Goal: Task Accomplishment & Management: Manage account settings

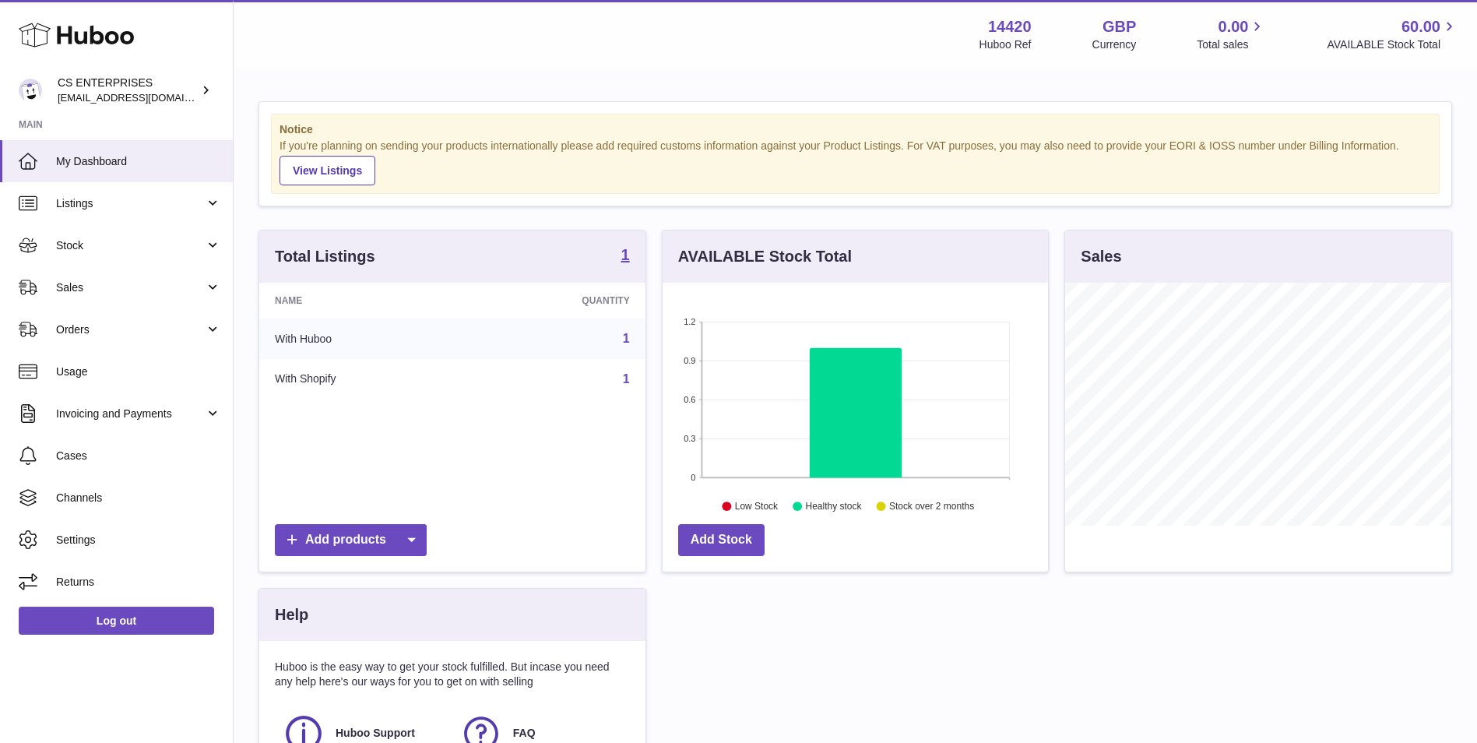
scroll to position [243, 385]
click at [625, 373] on link "1" at bounding box center [626, 378] width 7 height 13
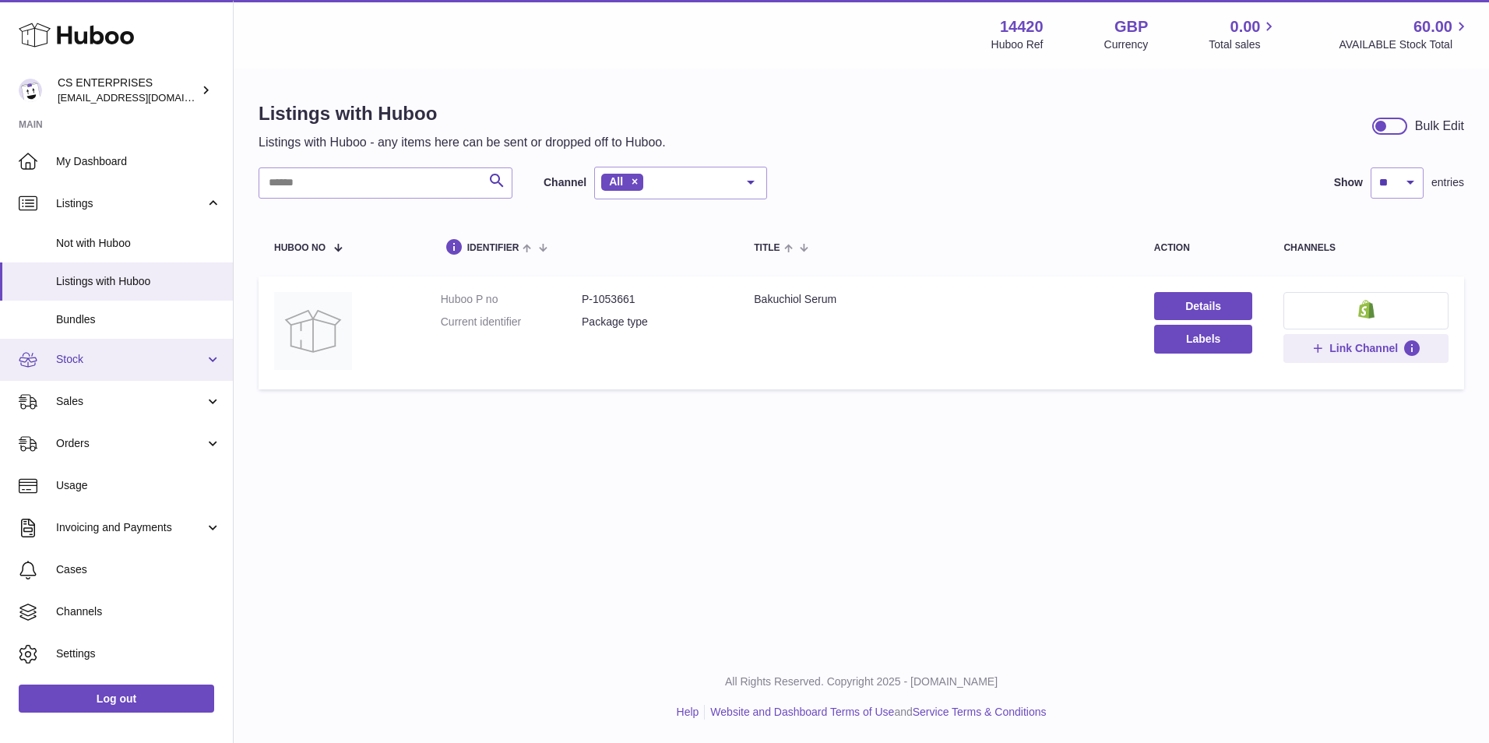
click at [100, 367] on link "Stock" at bounding box center [116, 360] width 233 height 42
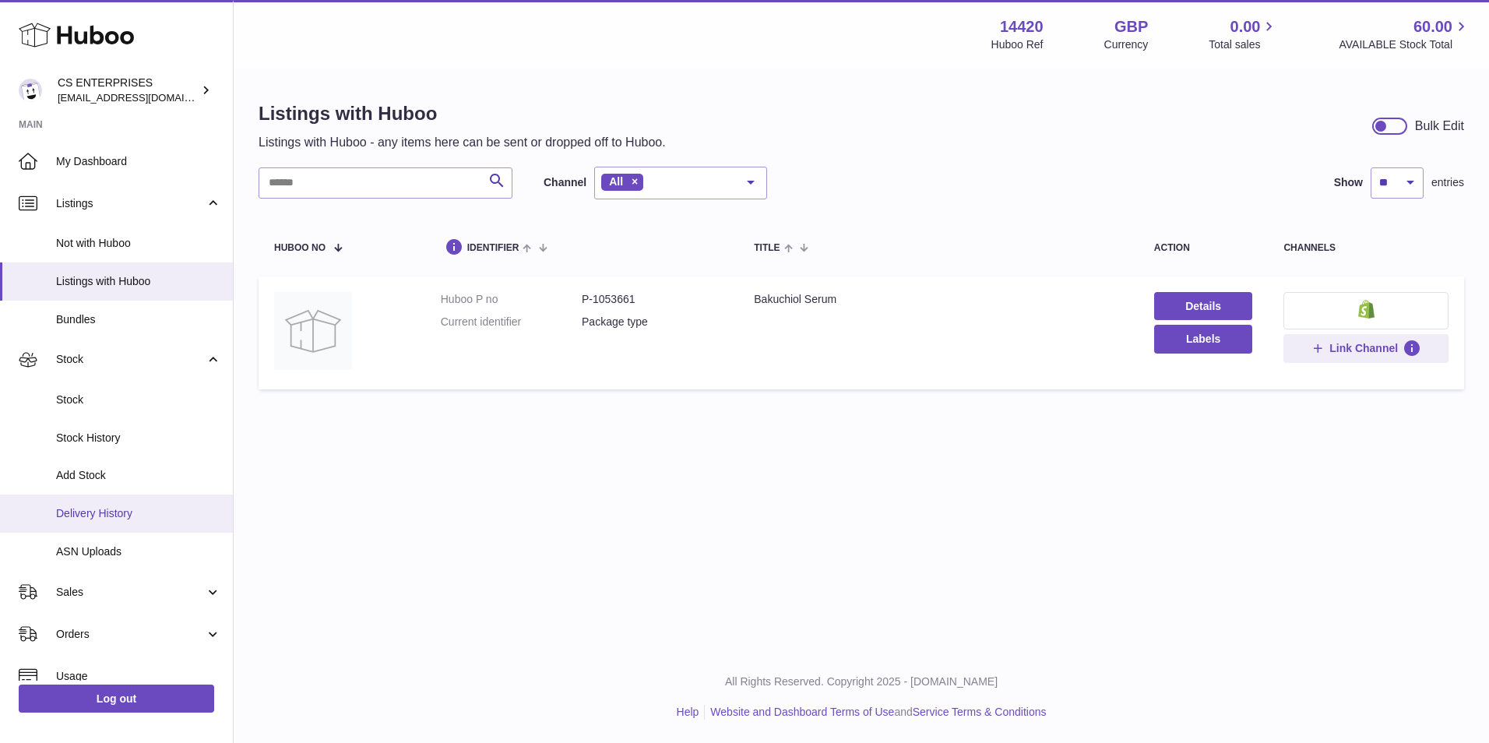
click at [80, 523] on link "Delivery History" at bounding box center [116, 513] width 233 height 38
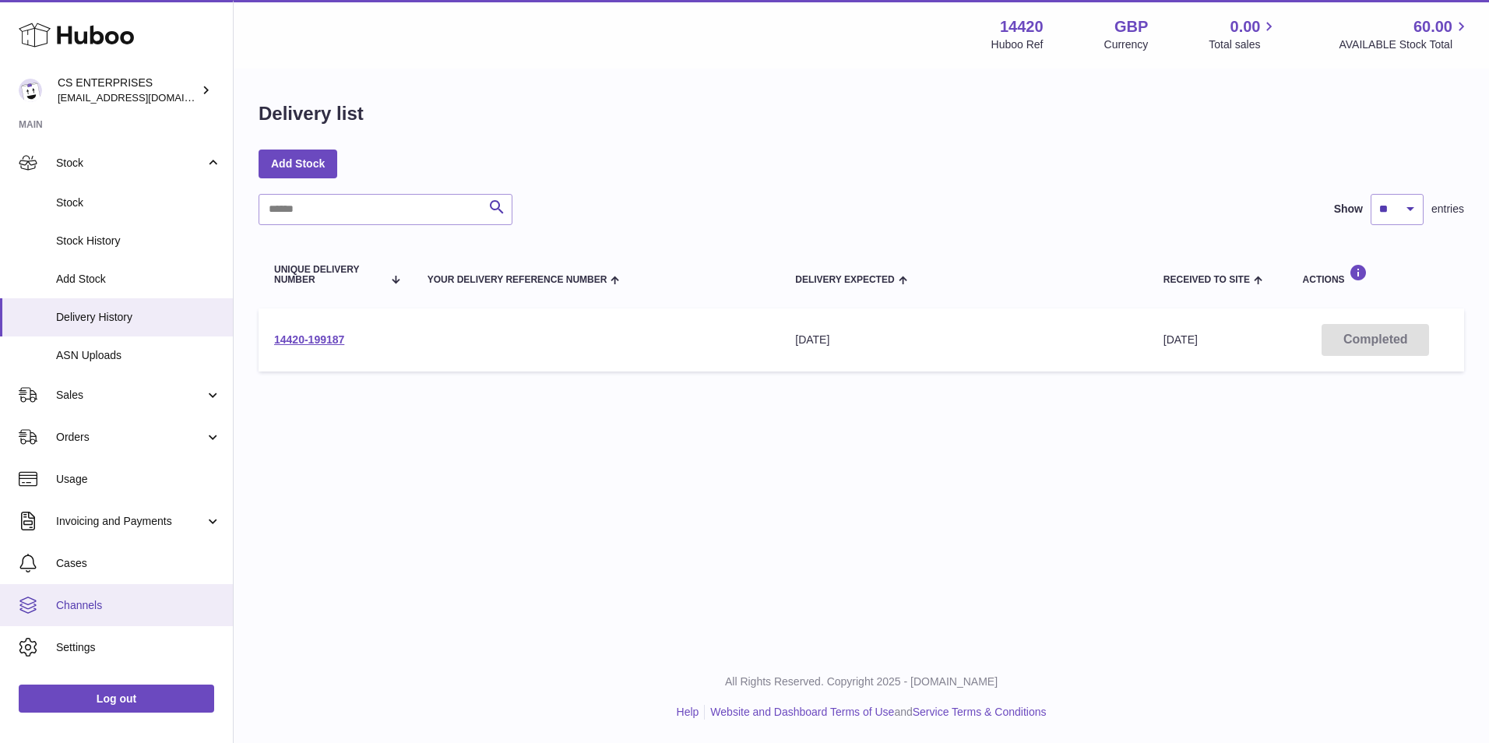
scroll to position [112, 0]
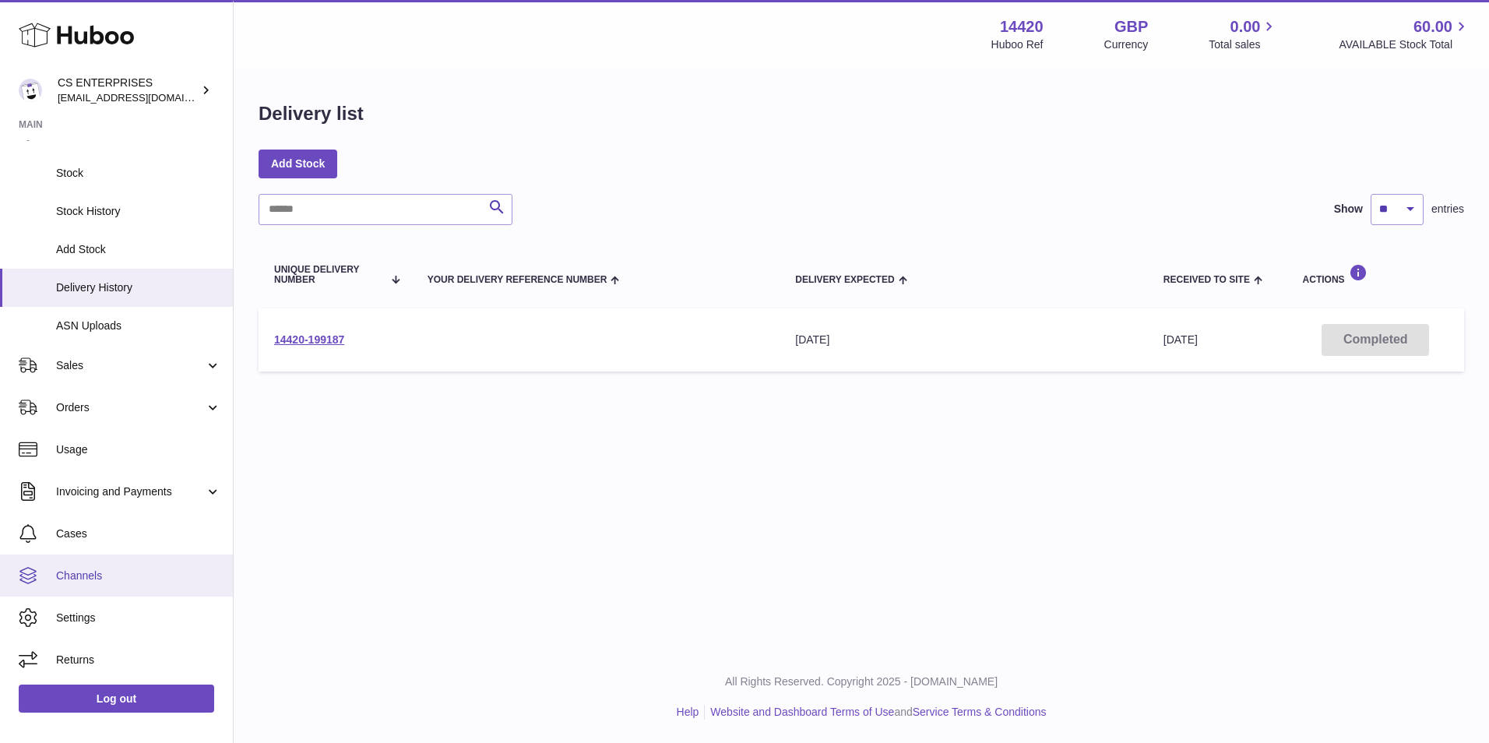
click at [114, 584] on link "Channels" at bounding box center [116, 575] width 233 height 42
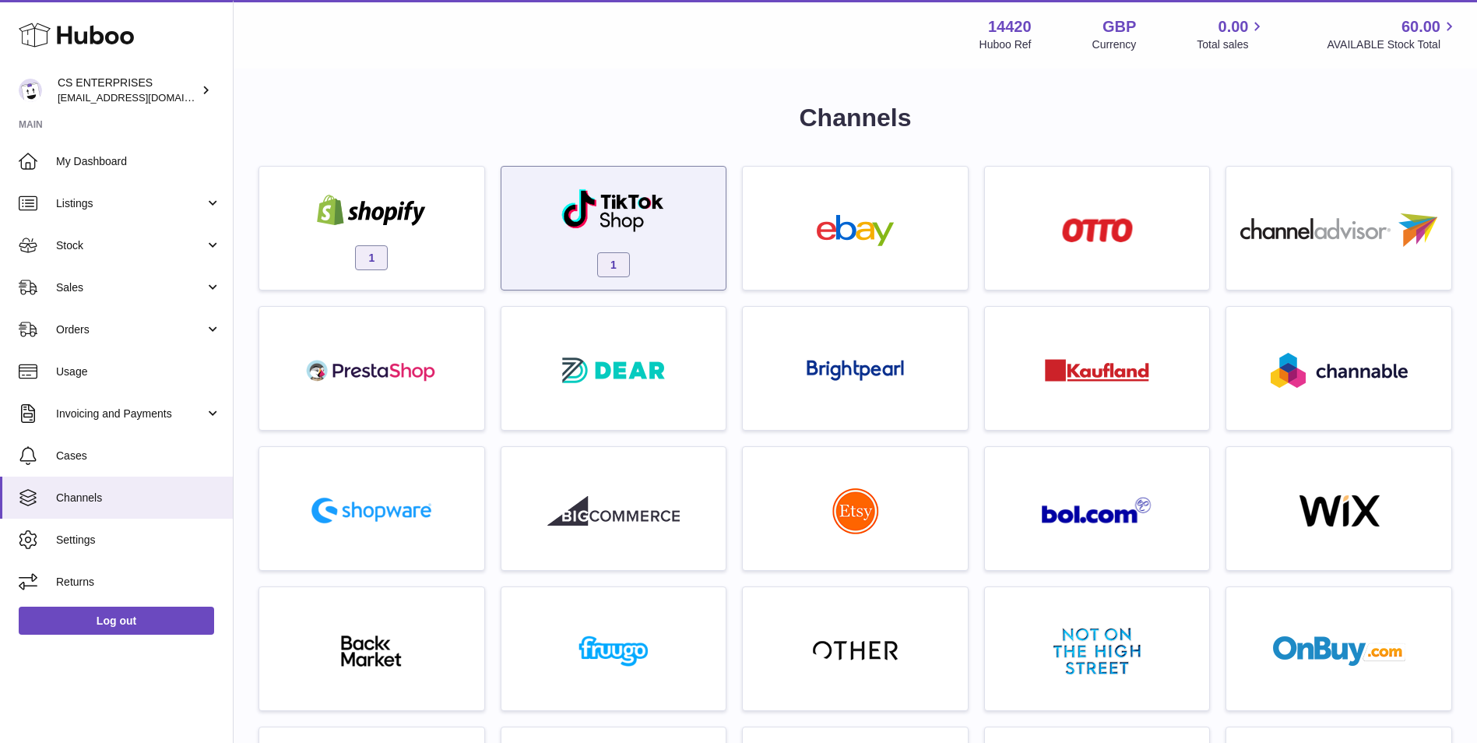
click at [585, 265] on div "1" at bounding box center [613, 232] width 209 height 100
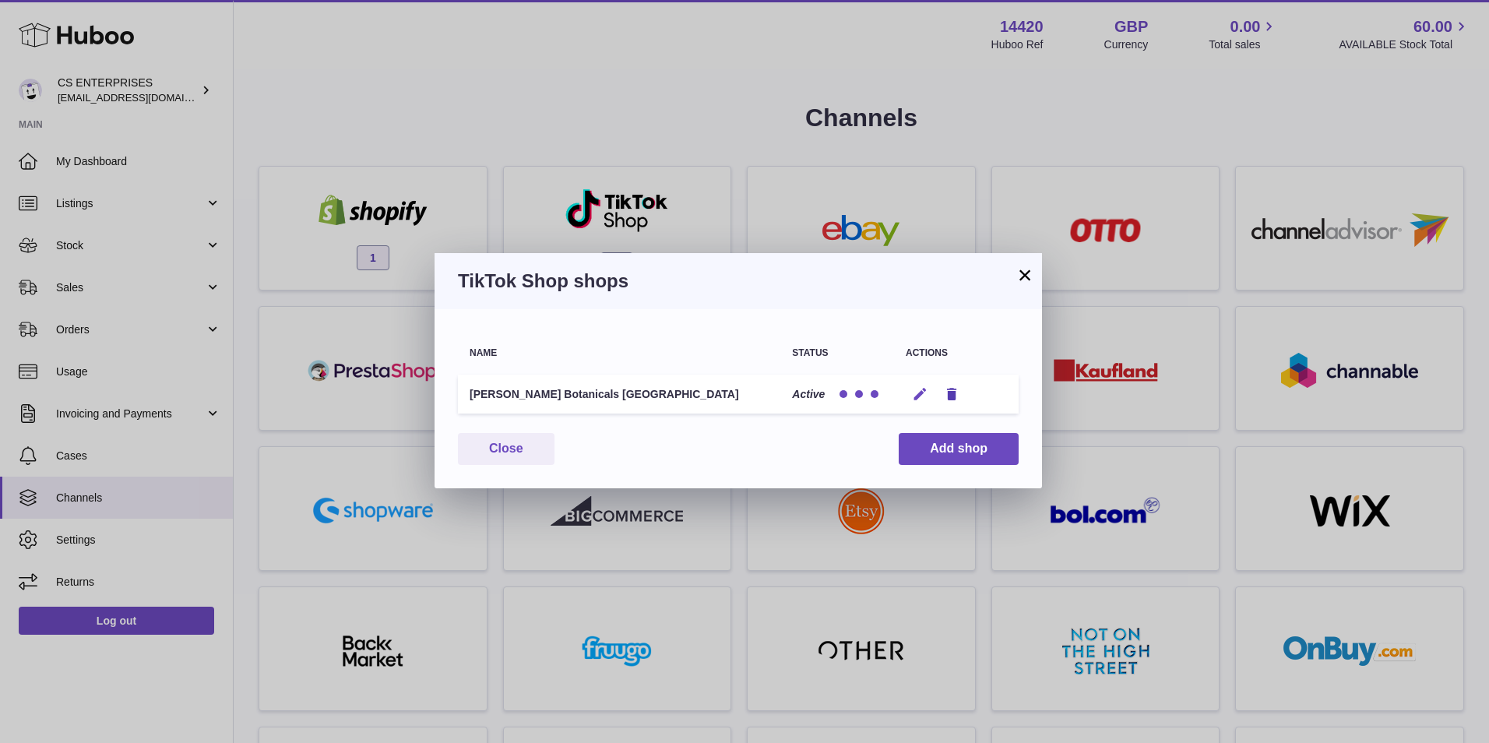
click at [926, 399] on icon "button" at bounding box center [920, 394] width 16 height 16
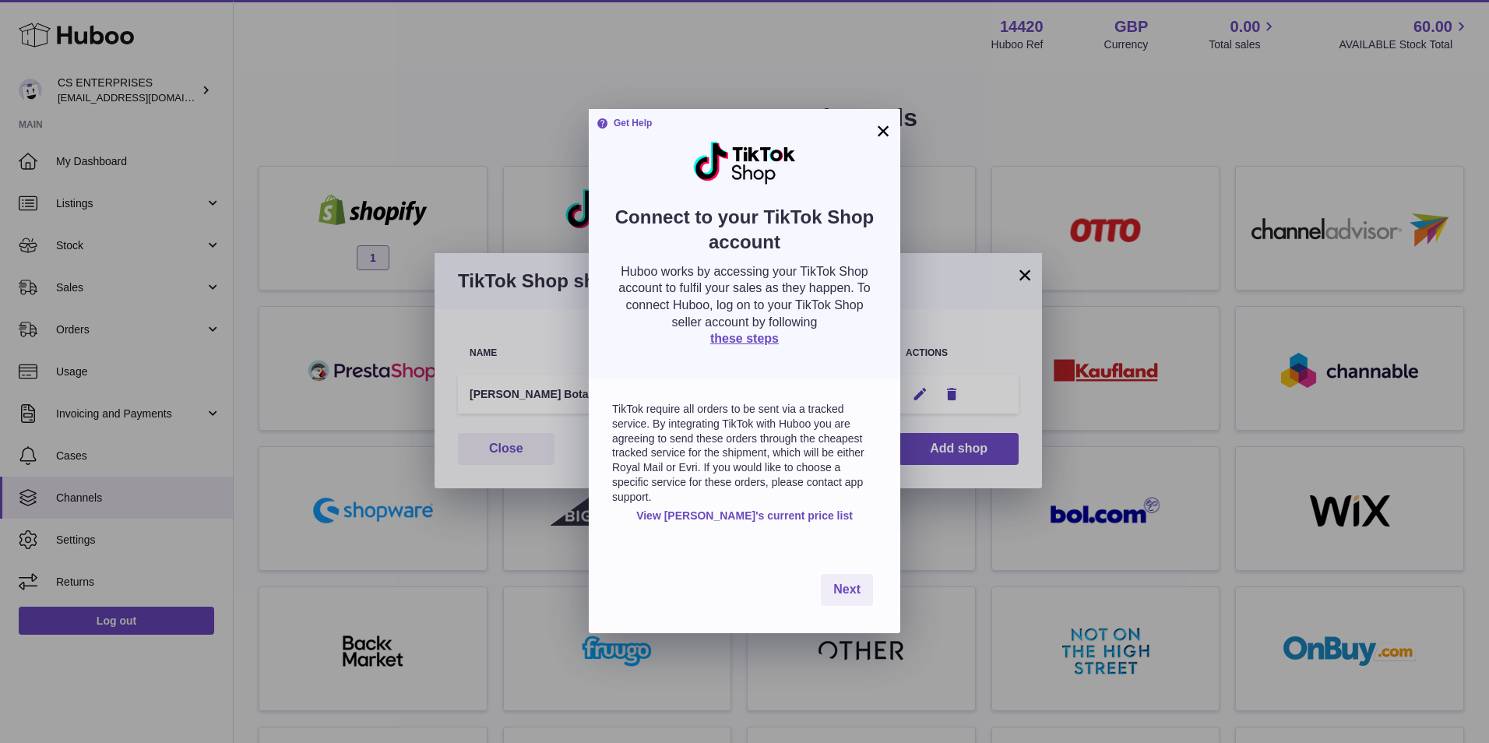
click at [884, 132] on button "×" at bounding box center [882, 130] width 19 height 19
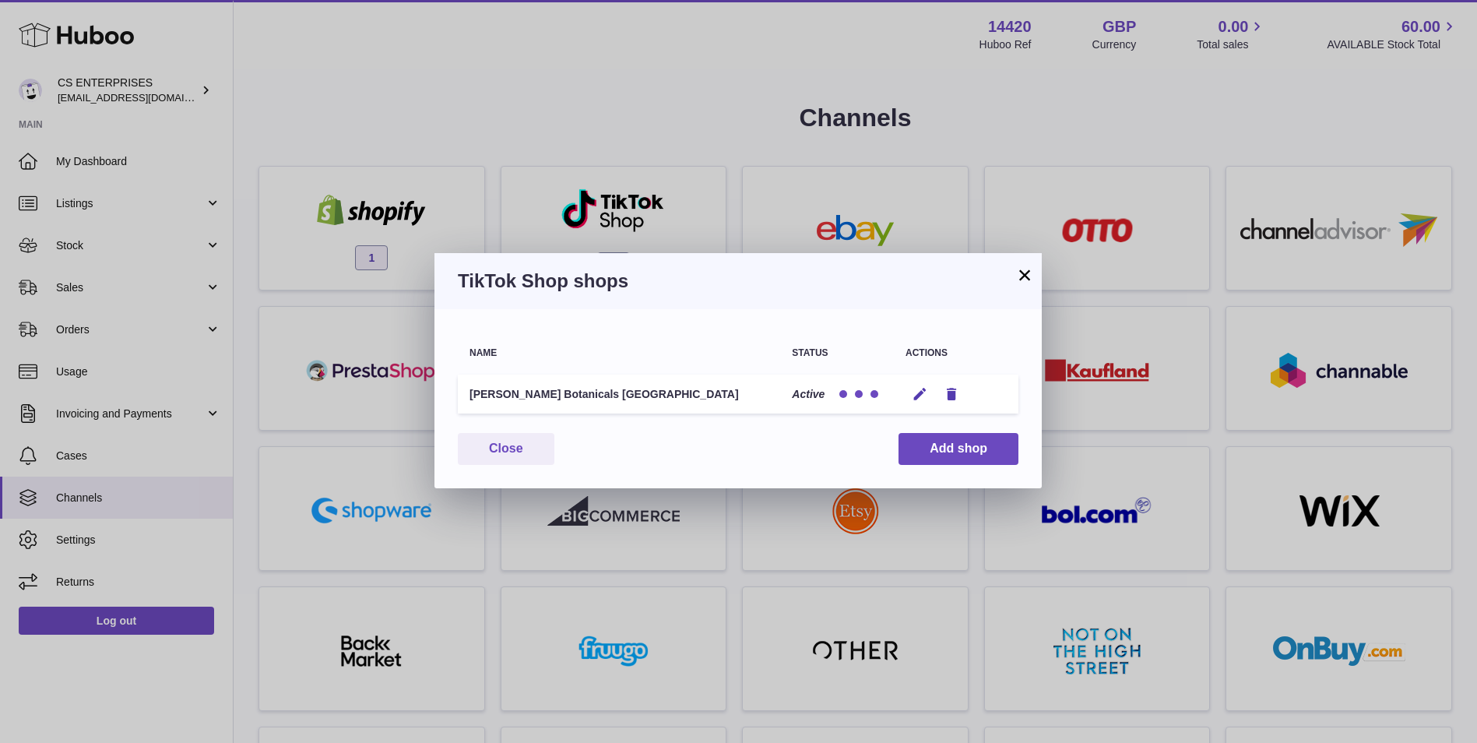
click at [1022, 269] on button "×" at bounding box center [1024, 274] width 19 height 19
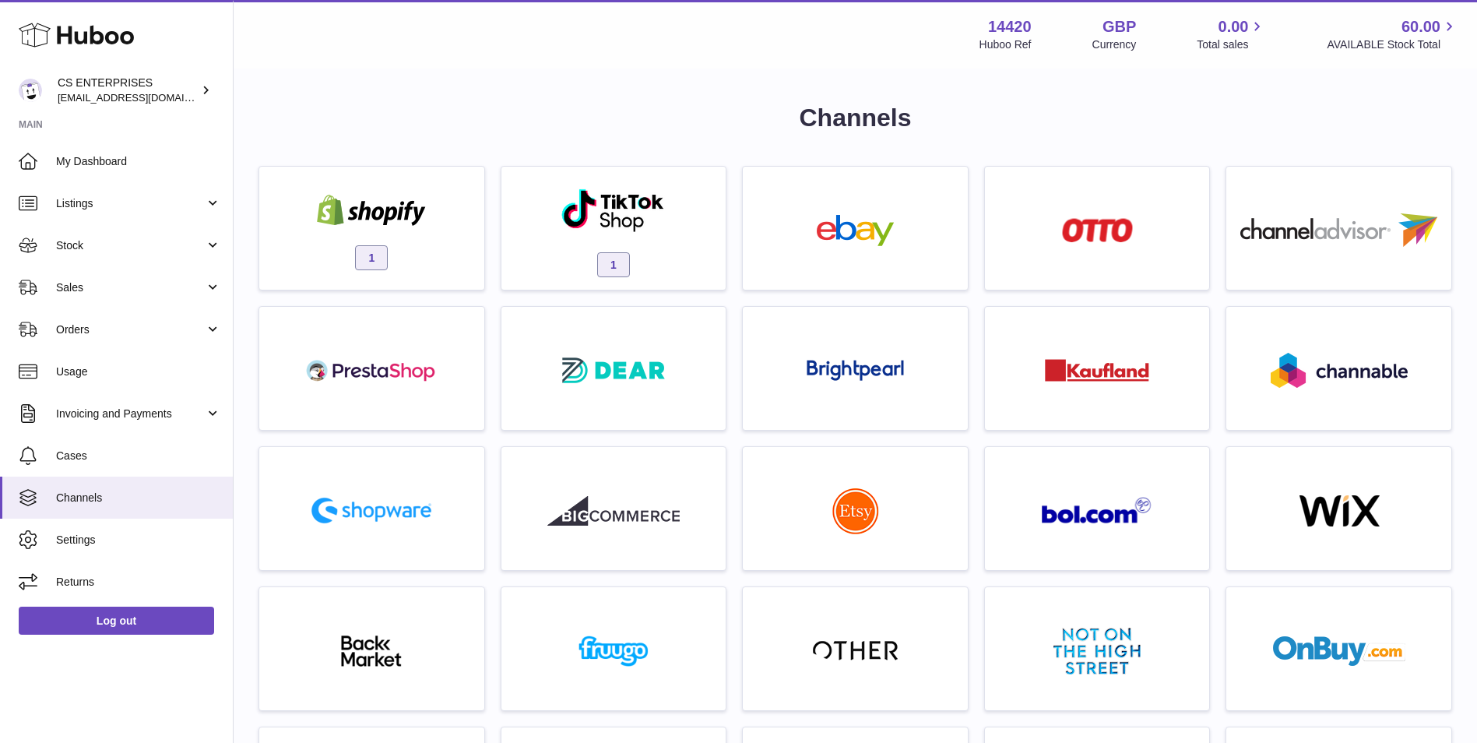
click at [728, 44] on div "Menu Huboo 14420 Huboo Ref GBP Currency 0.00 Total sales 60.00 AVAILABLE Stock …" at bounding box center [855, 34] width 1206 height 36
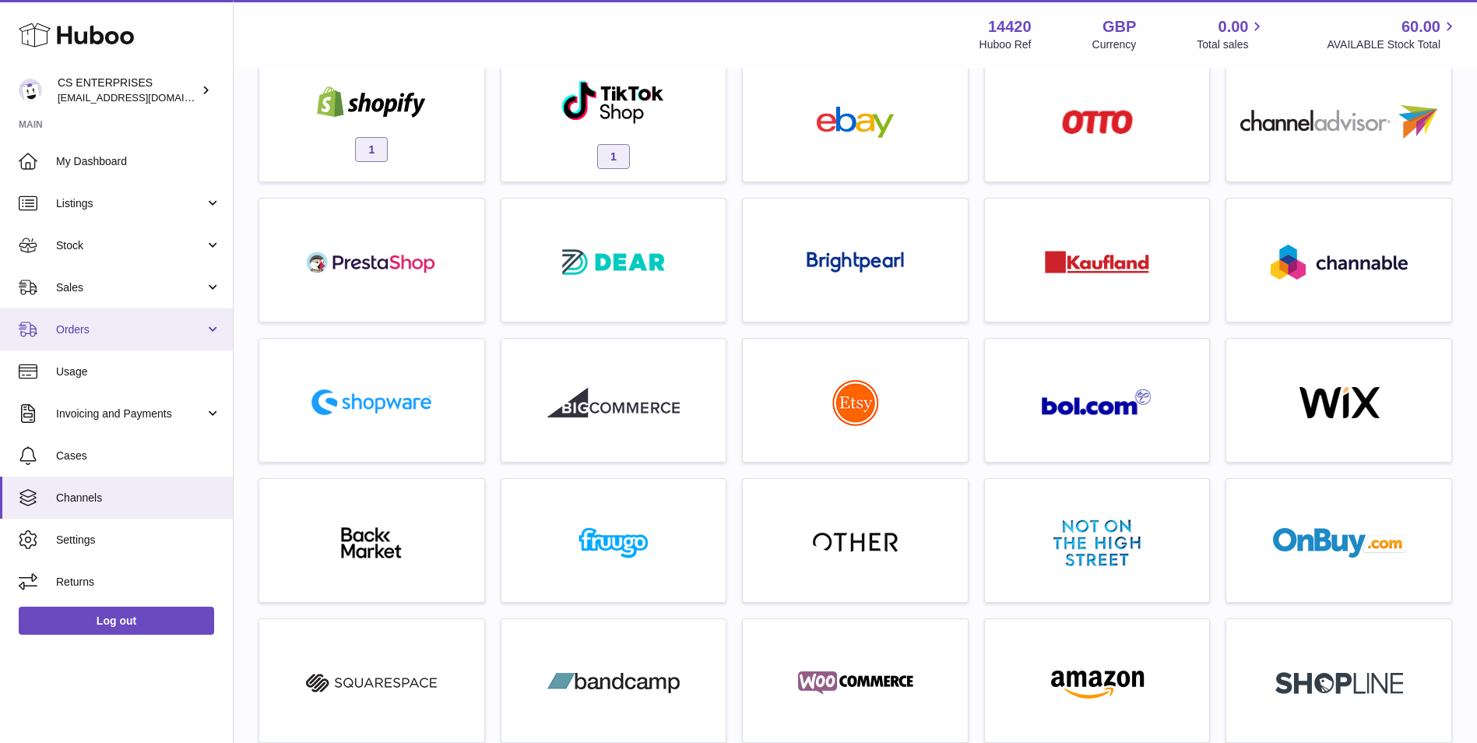
scroll to position [130, 0]
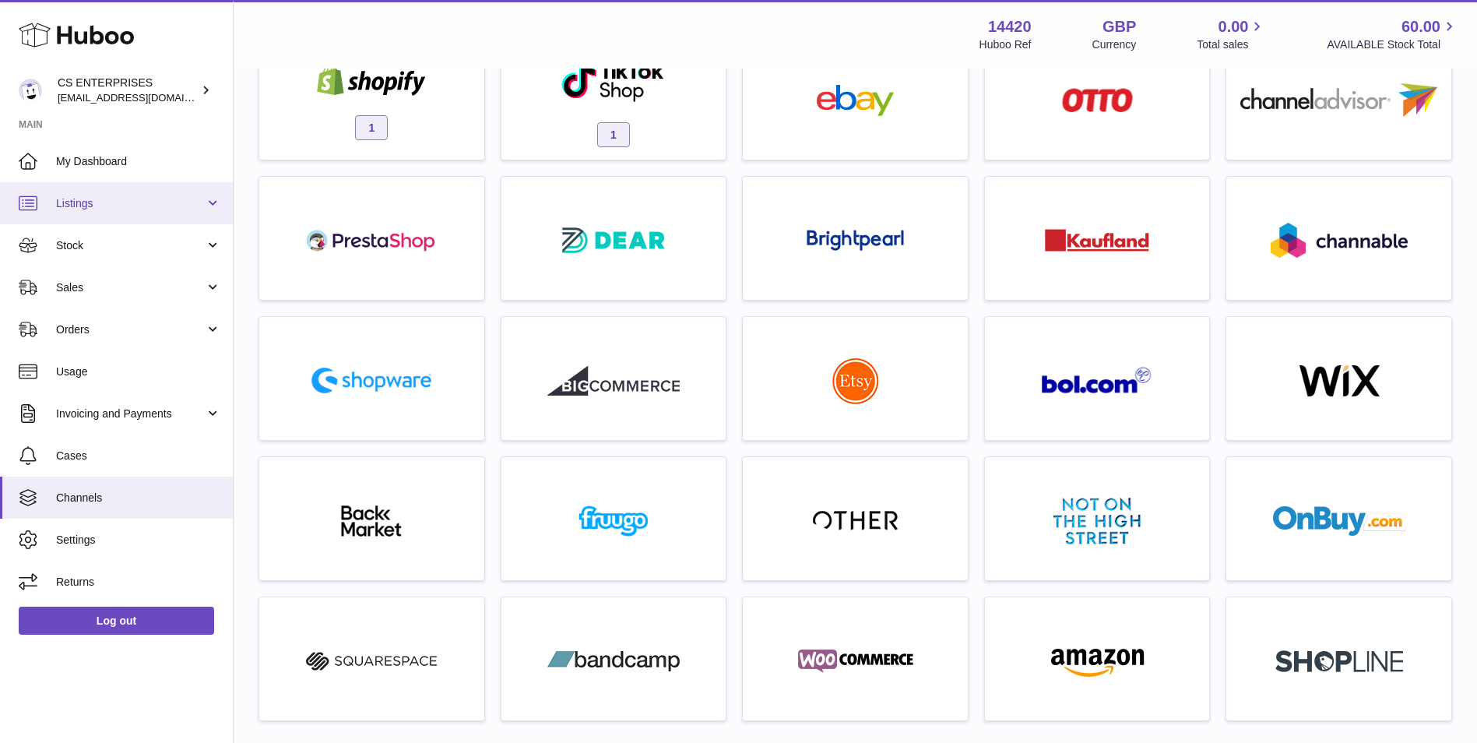
click at [107, 209] on span "Listings" at bounding box center [130, 203] width 149 height 15
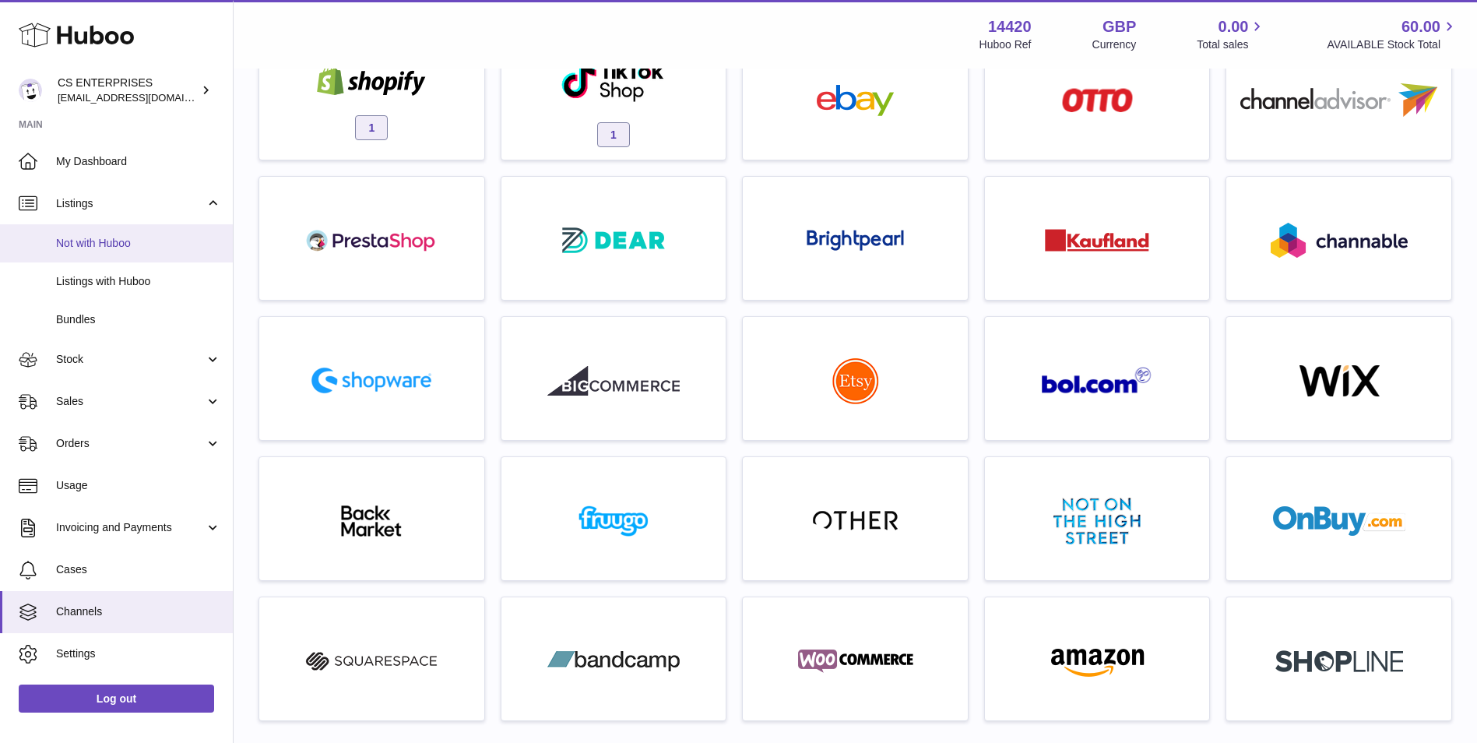
click at [118, 255] on link "Not with Huboo" at bounding box center [116, 243] width 233 height 38
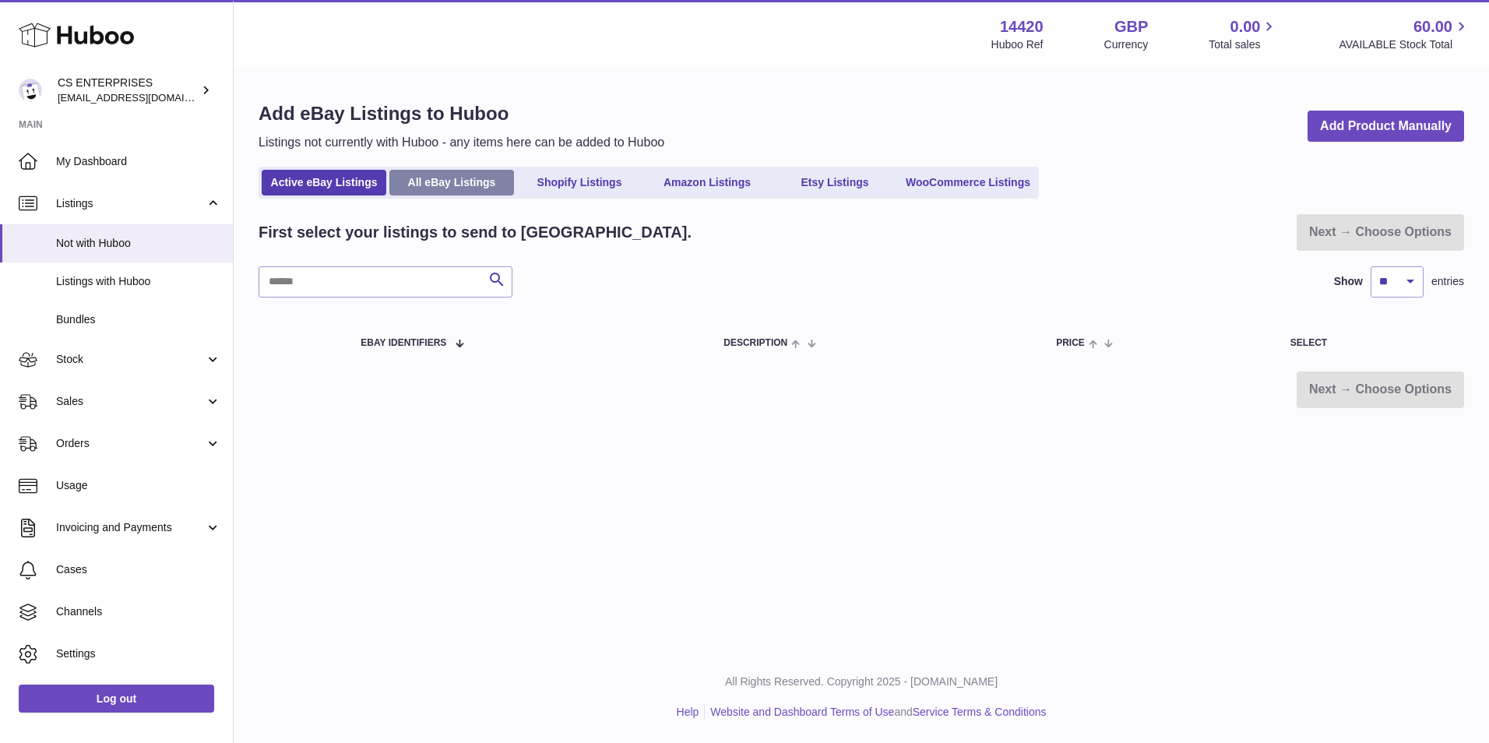
click at [412, 182] on link "All eBay Listings" at bounding box center [451, 183] width 125 height 26
click at [564, 182] on link "Shopify Listings" at bounding box center [579, 183] width 125 height 26
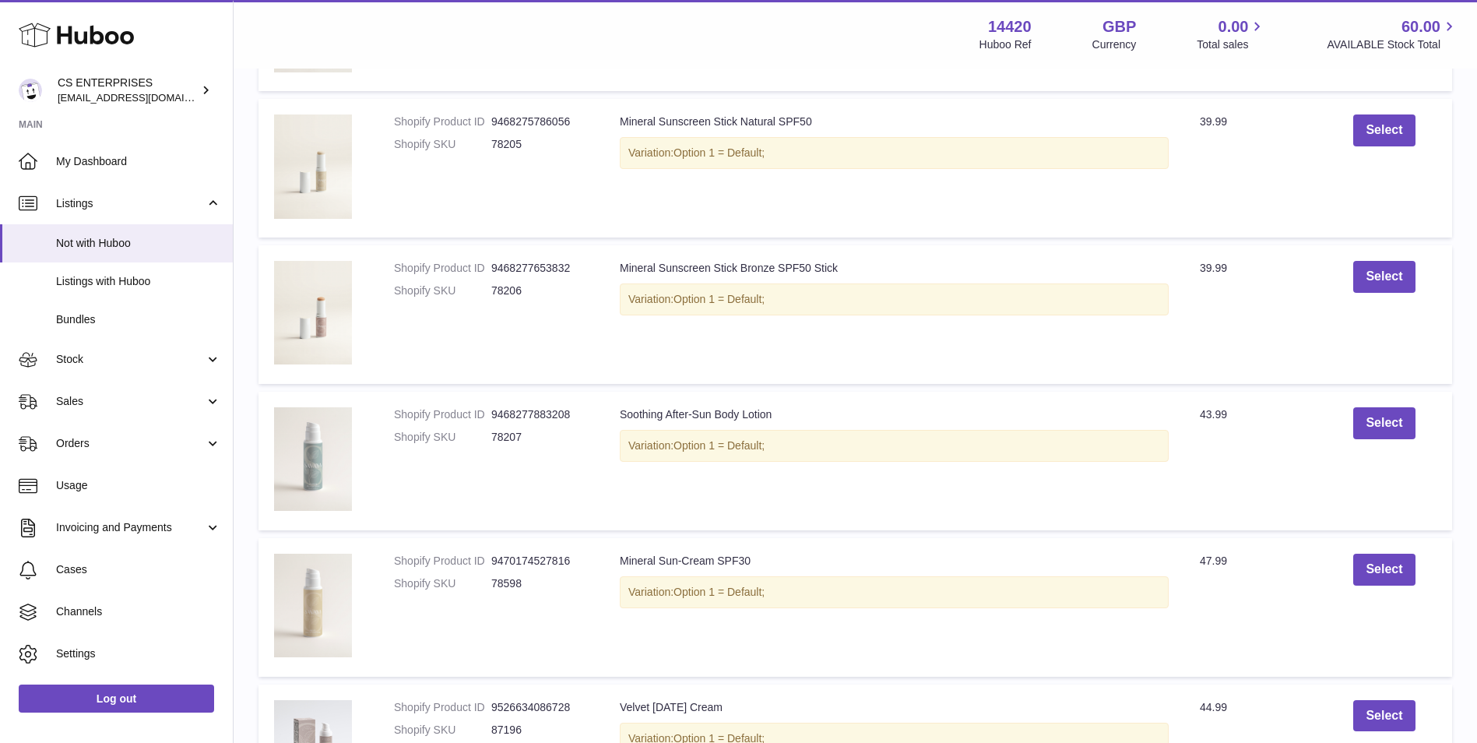
scroll to position [1318, 0]
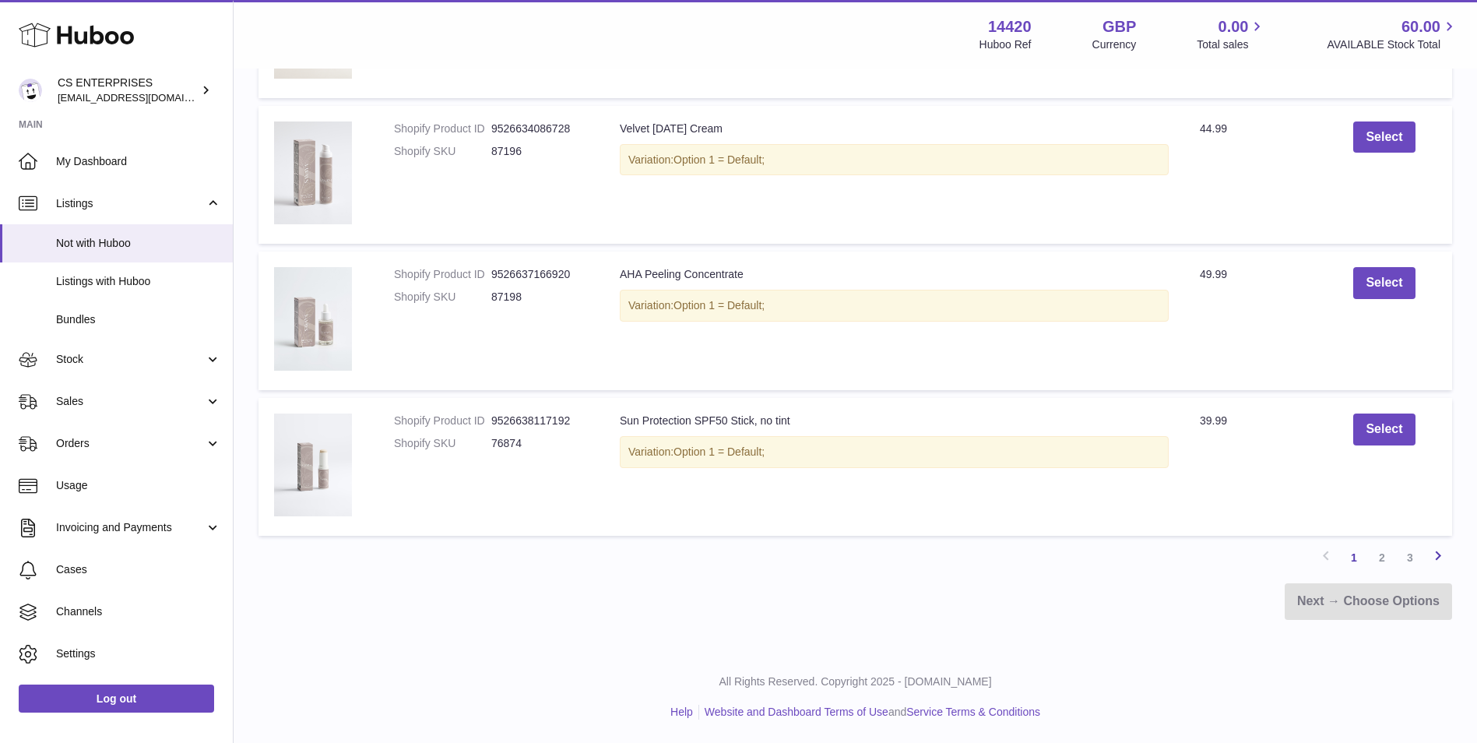
click at [1443, 554] on icon at bounding box center [1438, 555] width 19 height 19
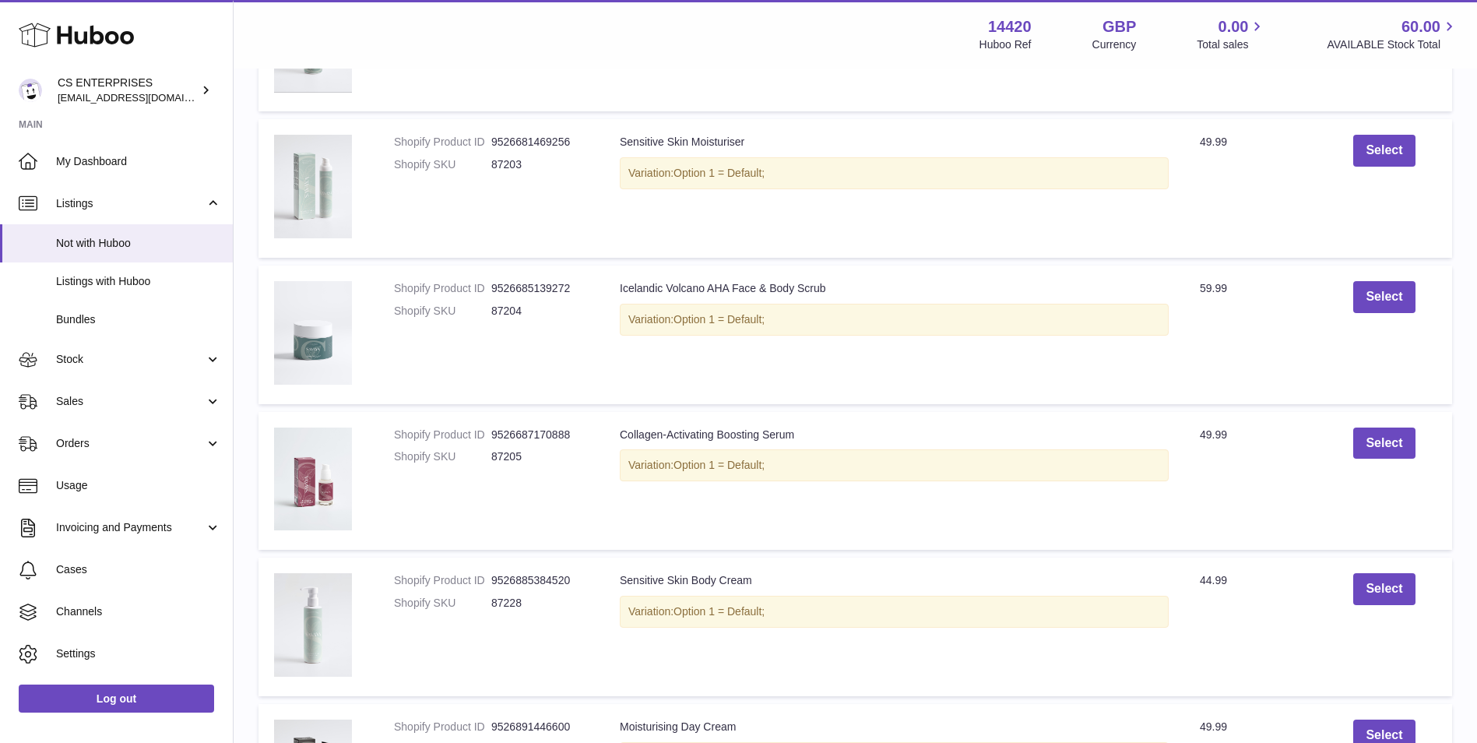
scroll to position [1316, 0]
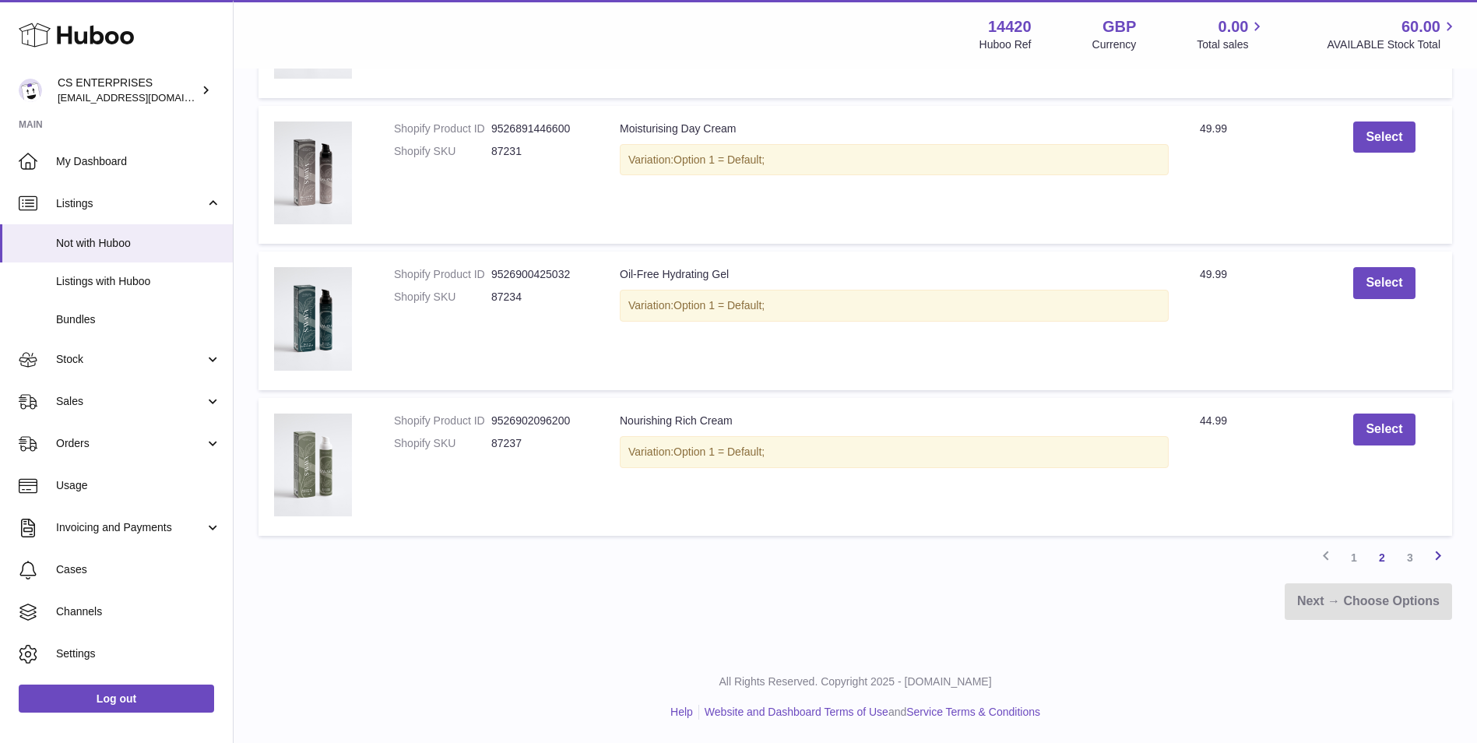
click at [1436, 551] on icon at bounding box center [1438, 555] width 19 height 19
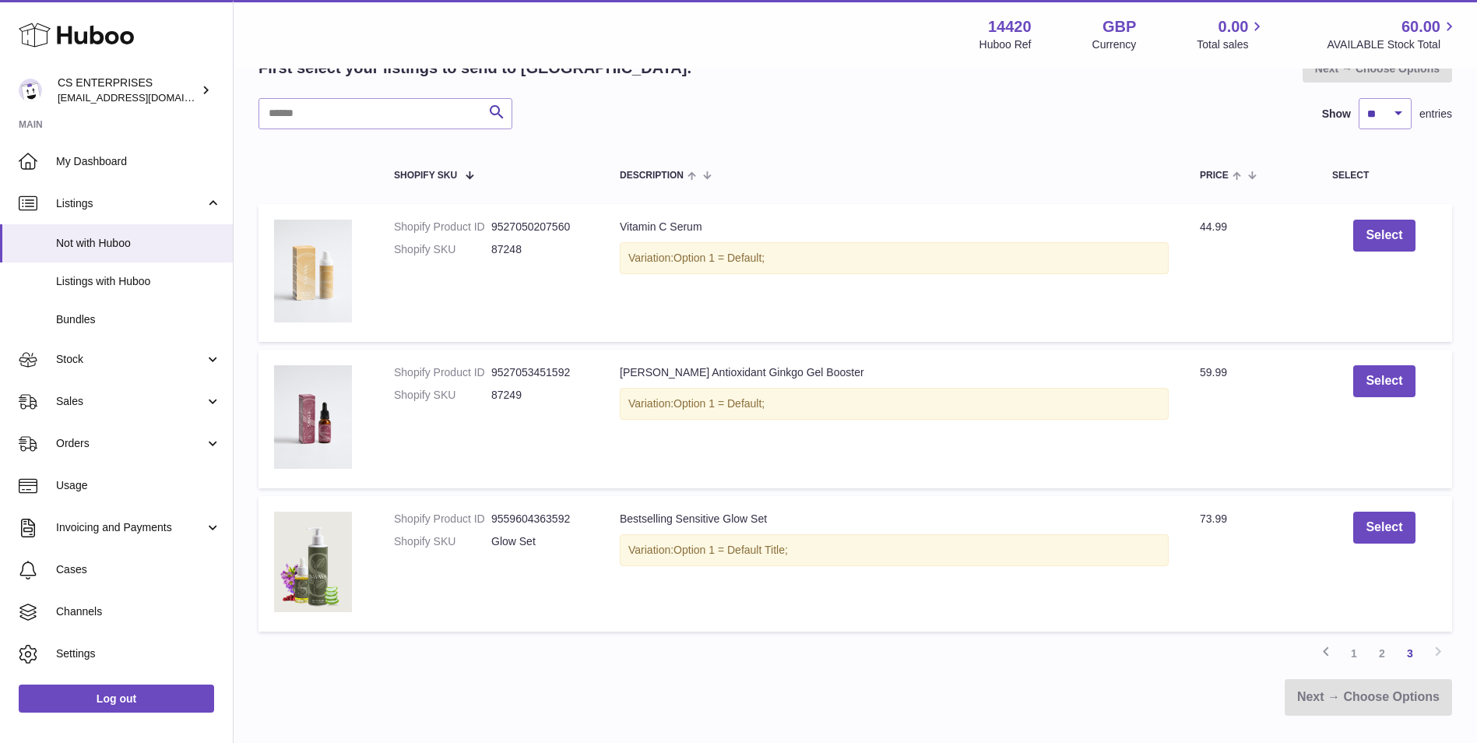
scroll to position [291, 0]
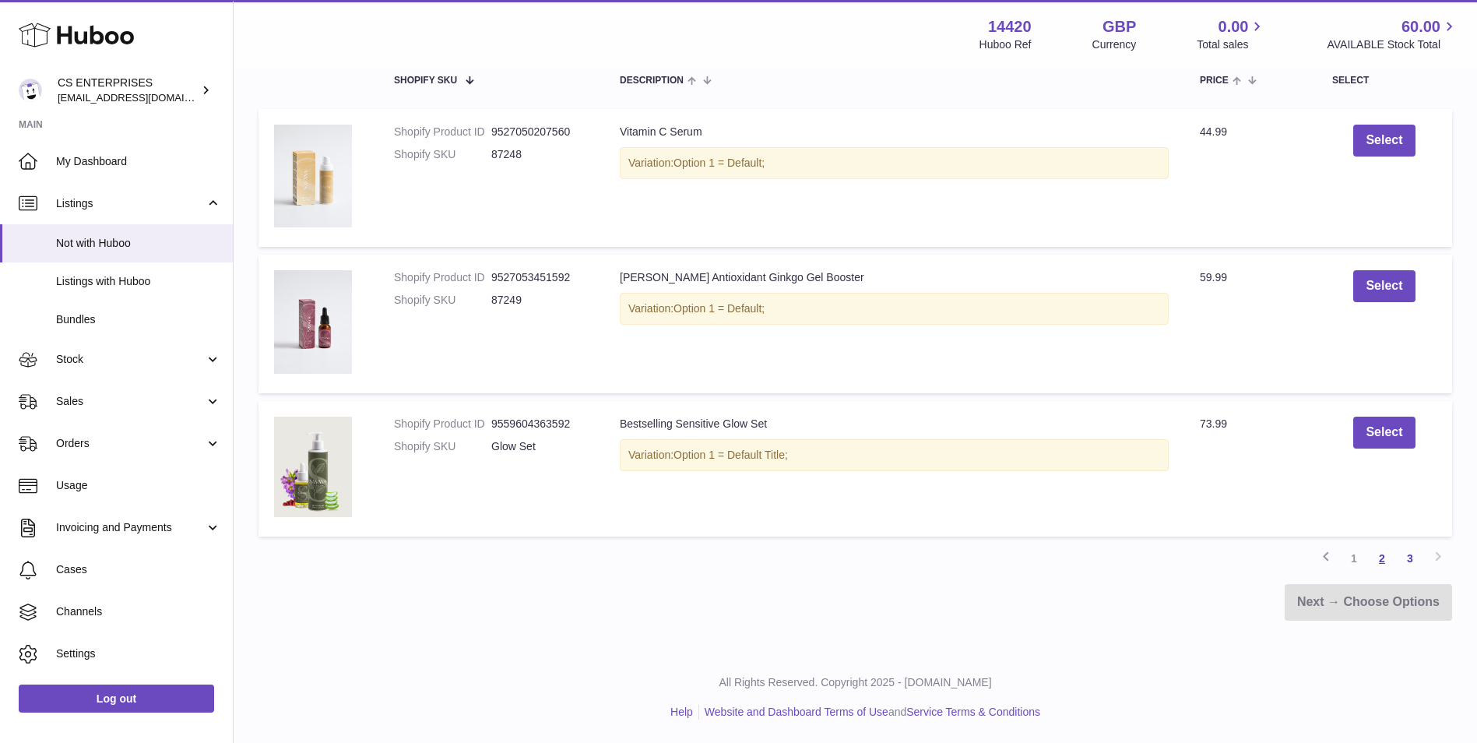
click at [1376, 562] on link "2" at bounding box center [1382, 558] width 28 height 28
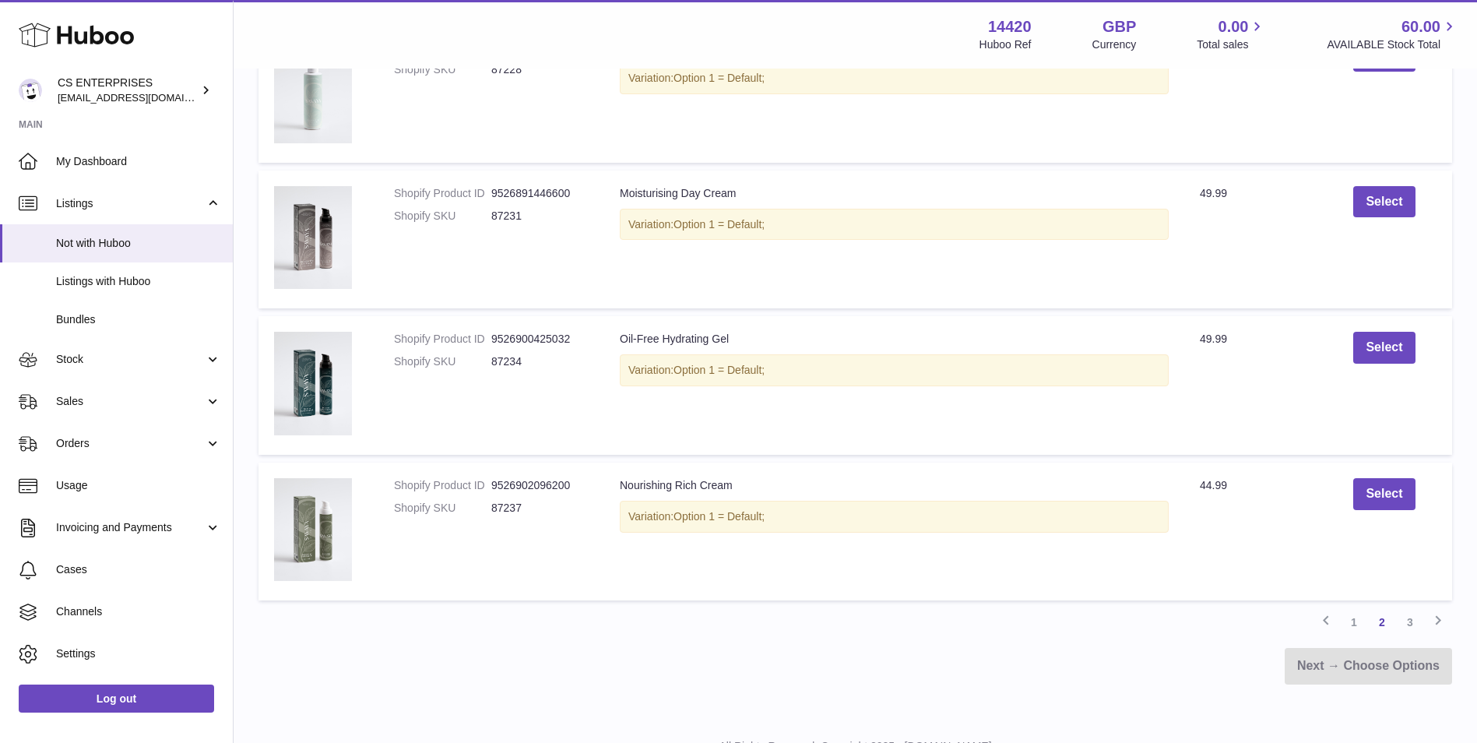
scroll to position [1316, 0]
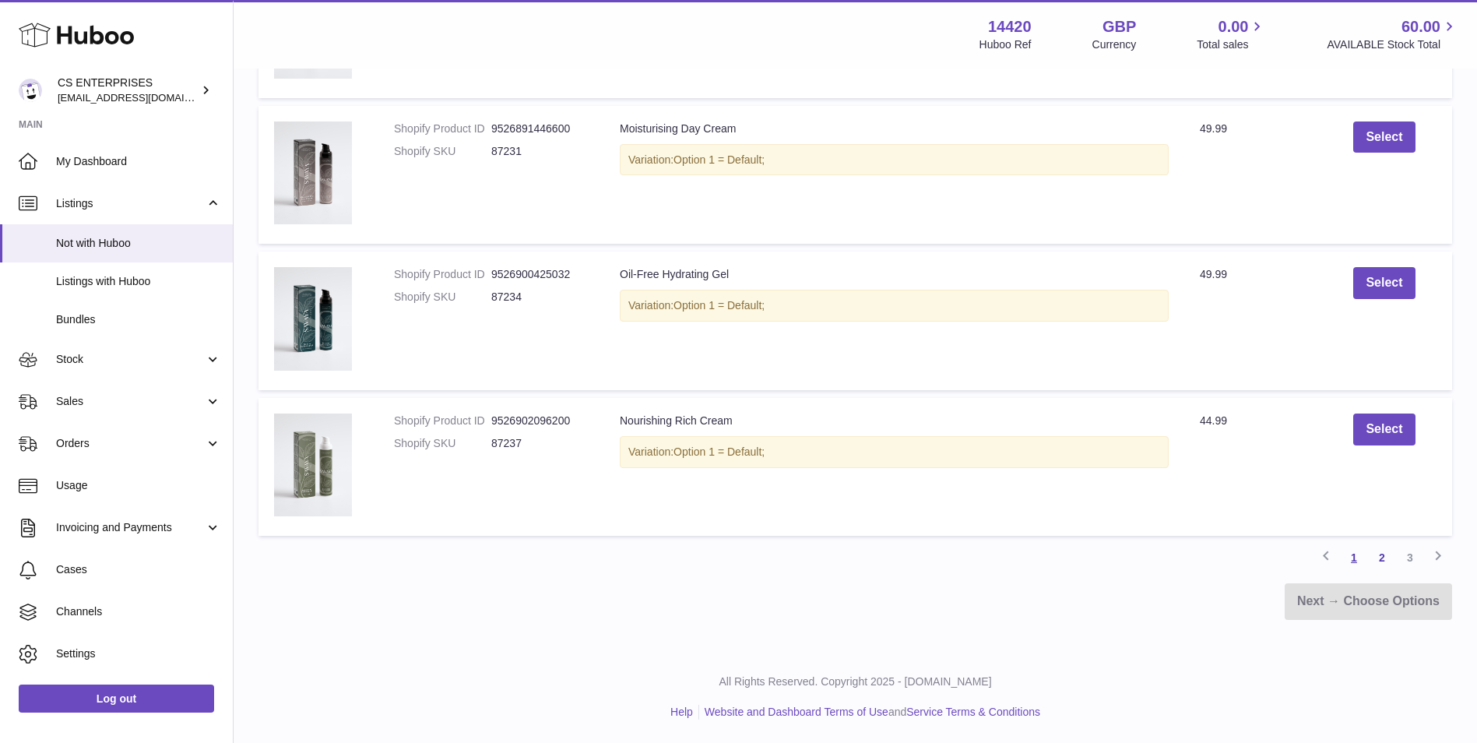
click at [1344, 557] on link "1" at bounding box center [1354, 557] width 28 height 28
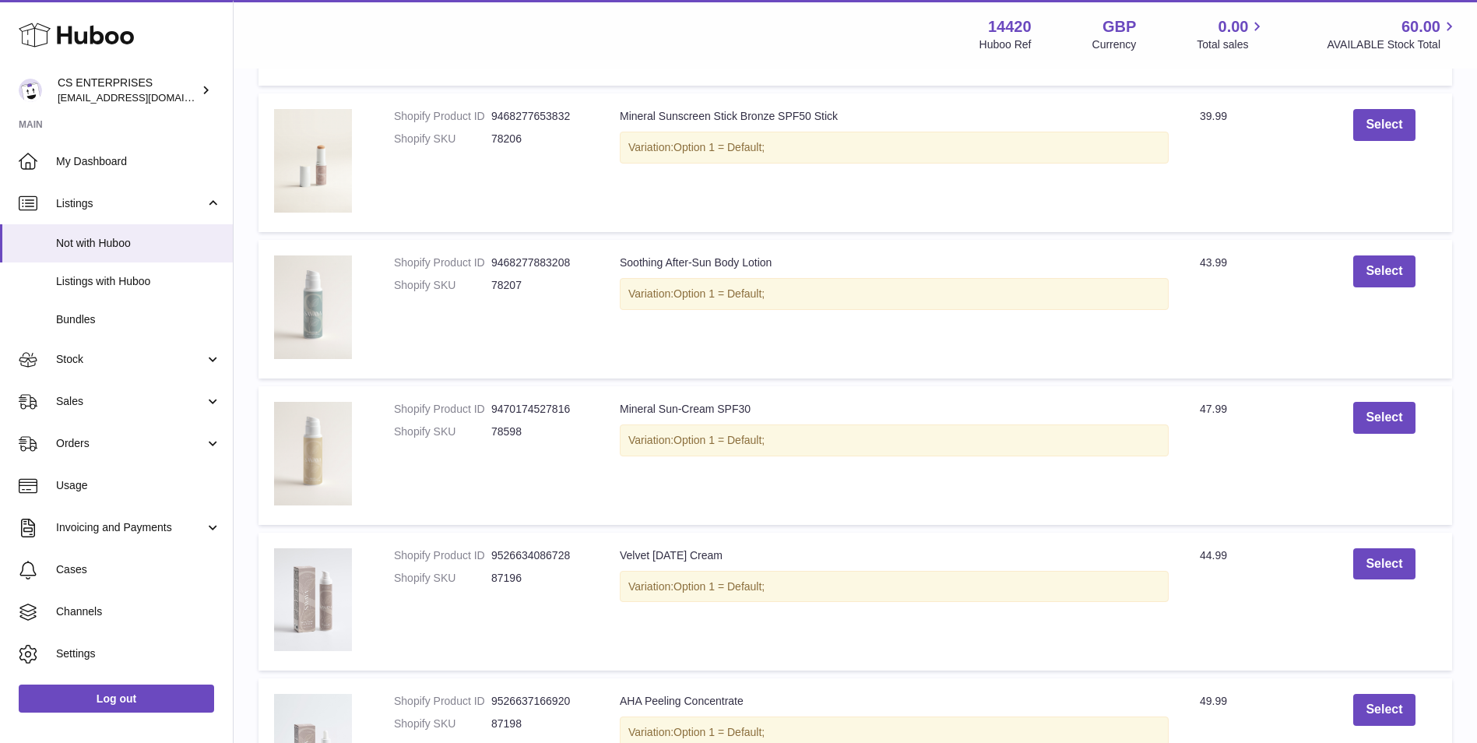
scroll to position [929, 0]
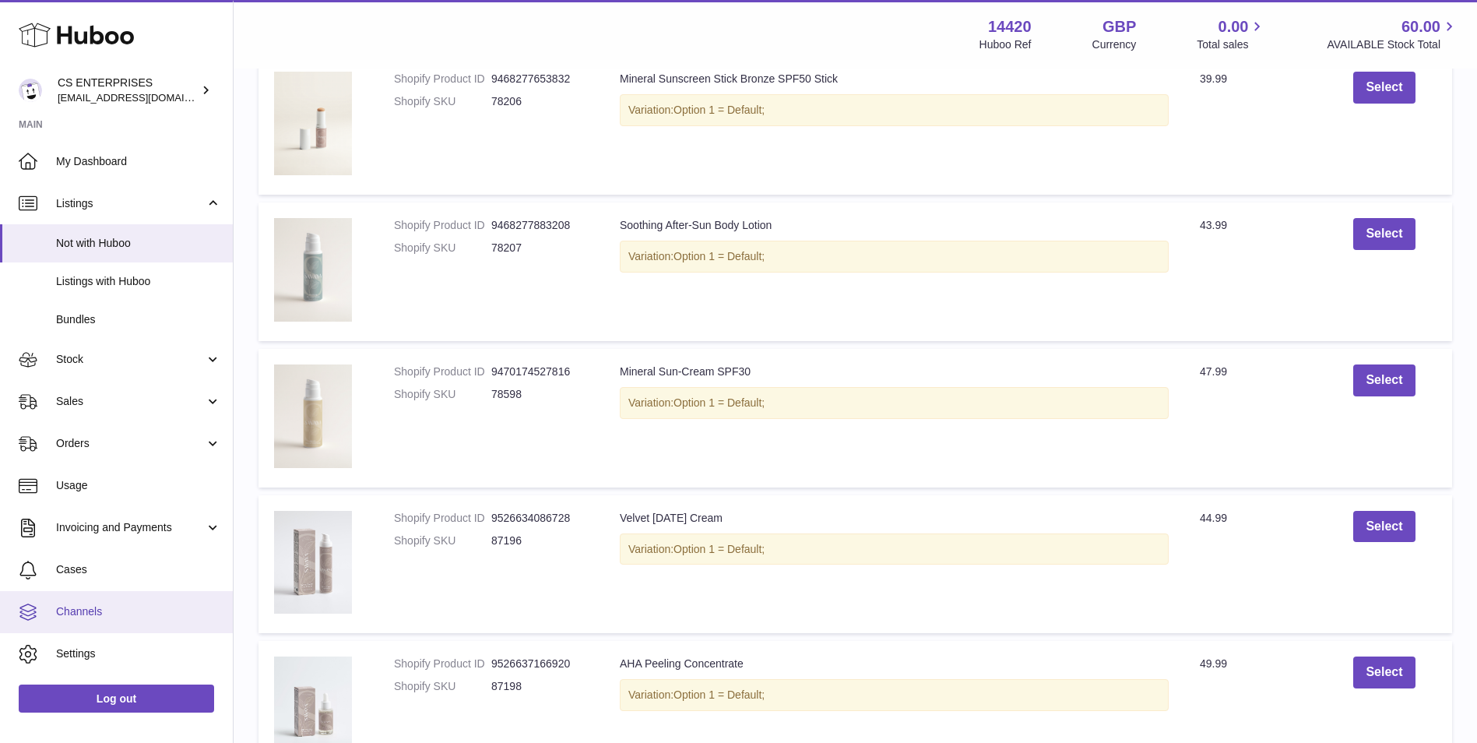
click at [130, 602] on link "Channels" at bounding box center [116, 612] width 233 height 42
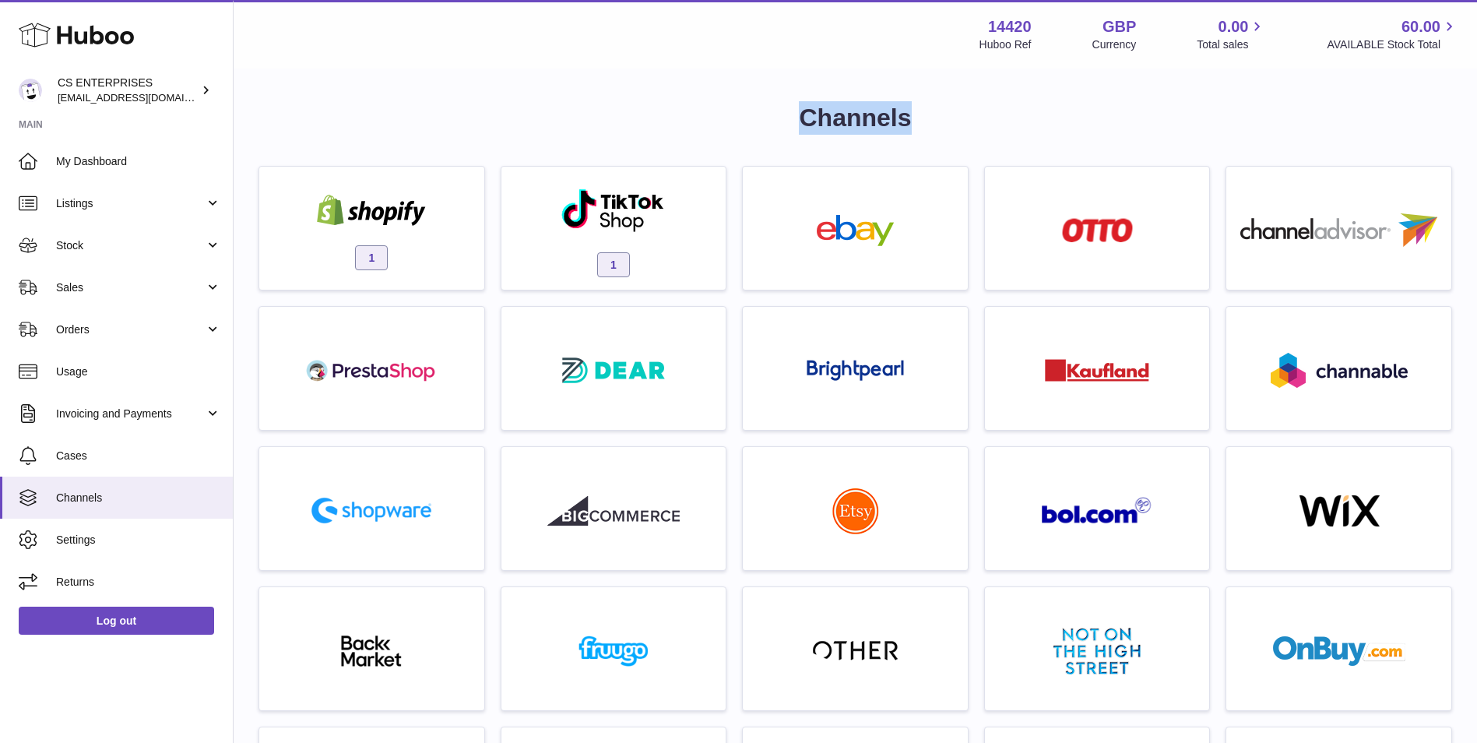
drag, startPoint x: 793, startPoint y: 120, endPoint x: 911, endPoint y: 125, distance: 118.5
click at [911, 125] on h1 "Channels" at bounding box center [854, 117] width 1193 height 33
click at [137, 249] on span "Stock" at bounding box center [130, 245] width 149 height 15
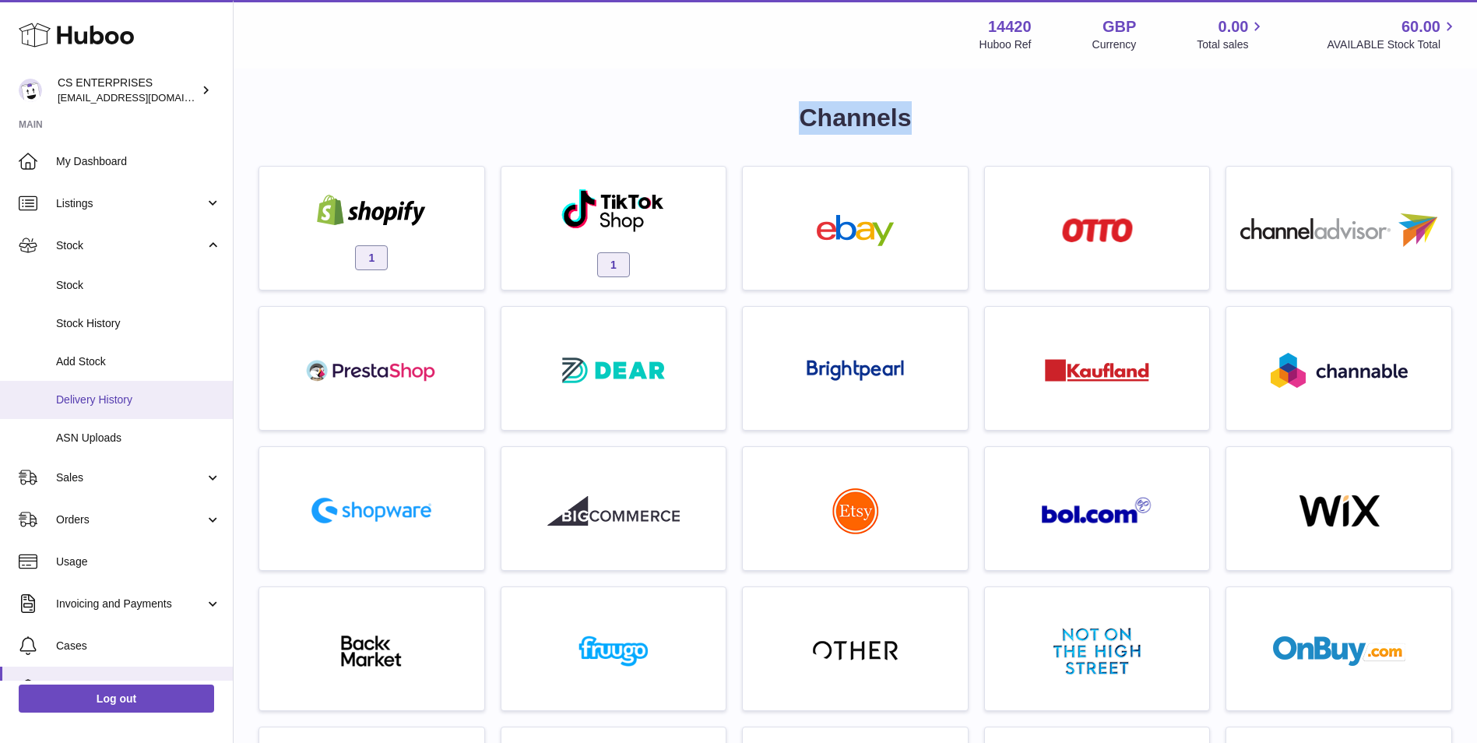
click at [134, 398] on span "Delivery History" at bounding box center [138, 399] width 165 height 15
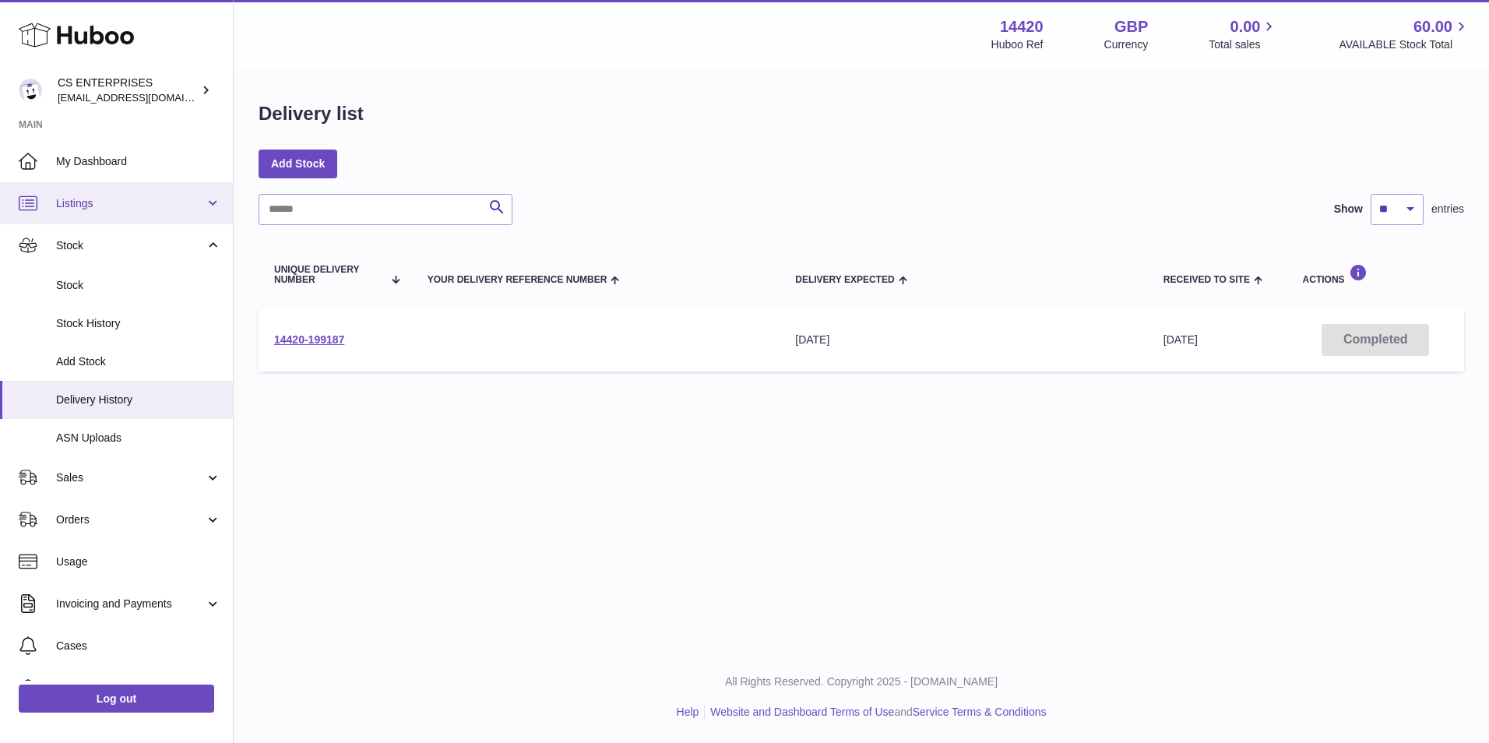
click at [135, 213] on link "Listings" at bounding box center [116, 203] width 233 height 42
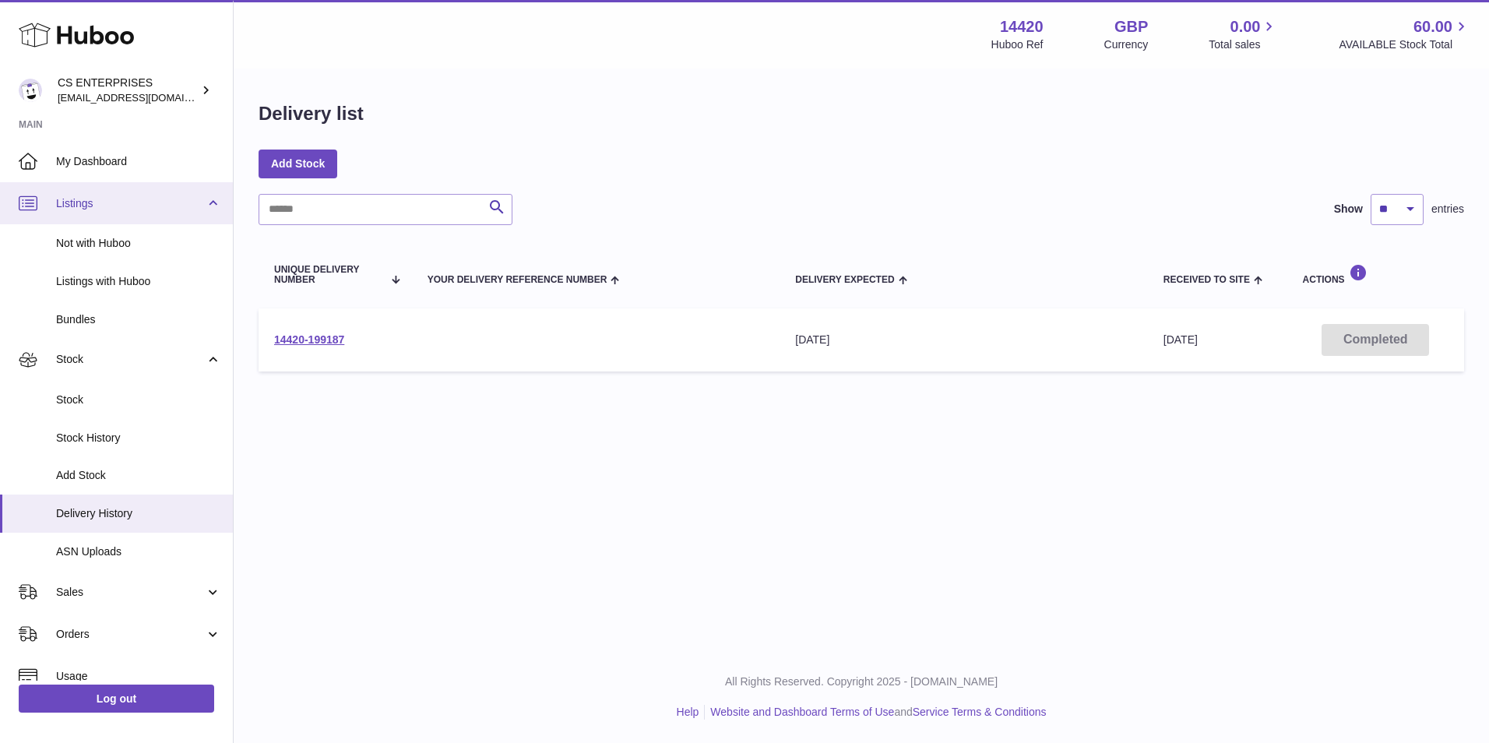
click at [111, 190] on link "Listings" at bounding box center [116, 203] width 233 height 42
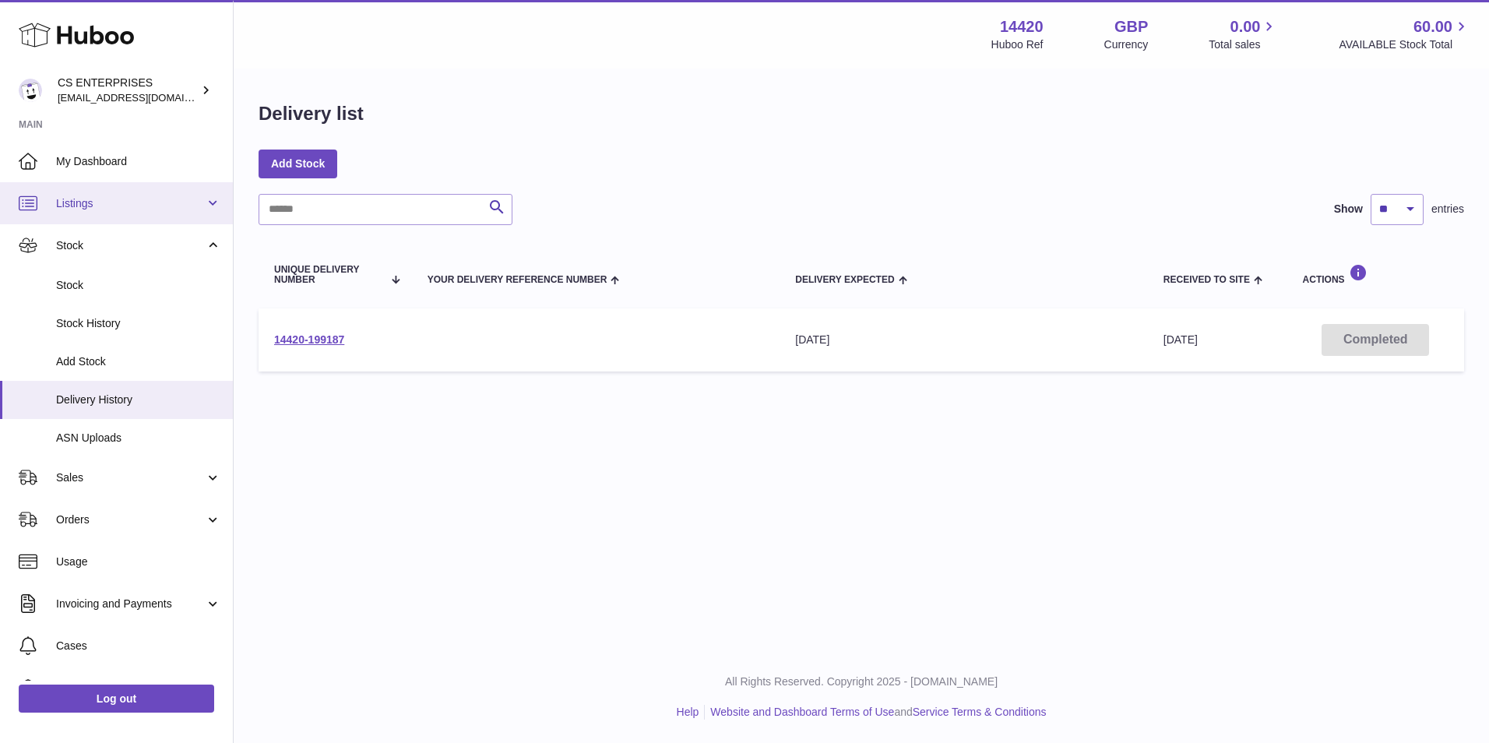
click at [116, 213] on link "Listings" at bounding box center [116, 203] width 233 height 42
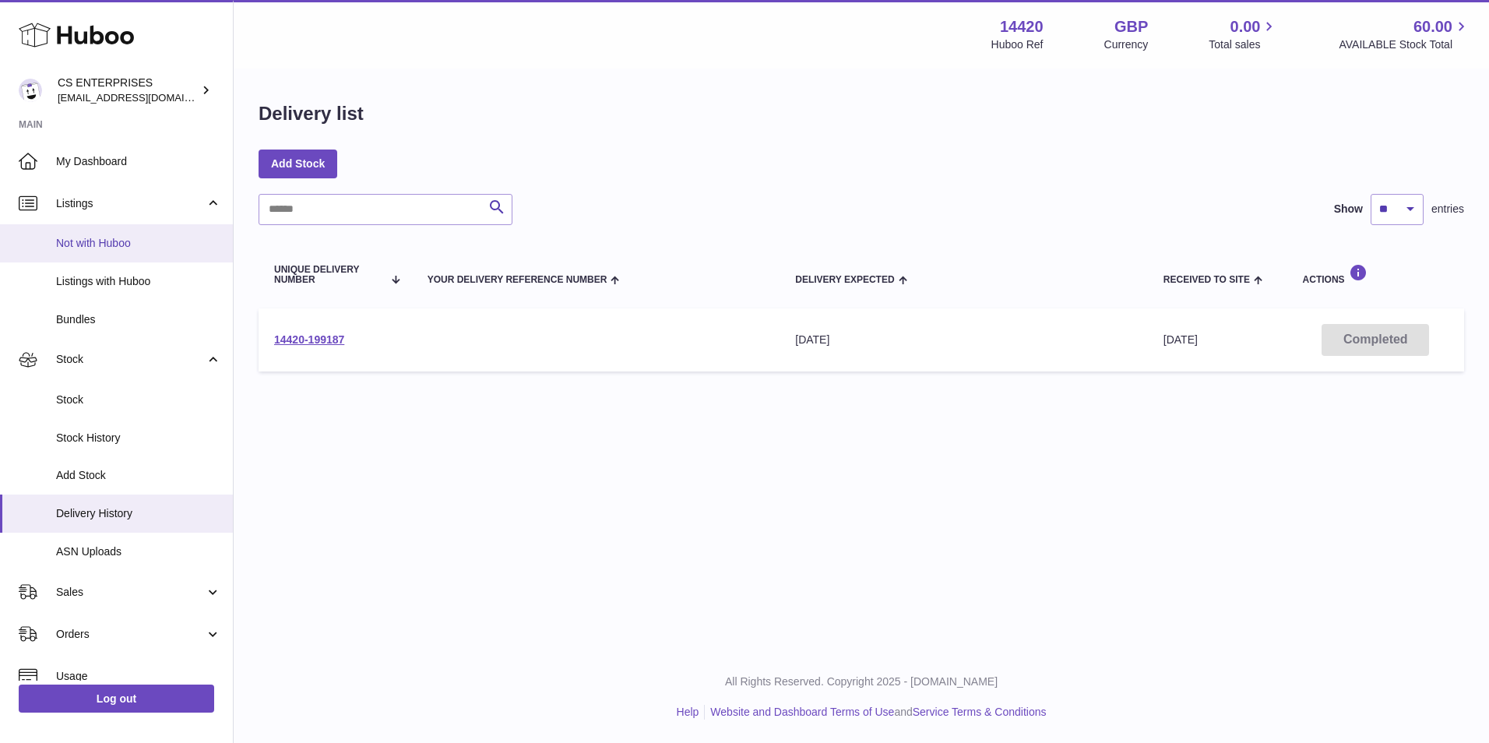
click at [116, 237] on span "Not with Huboo" at bounding box center [138, 243] width 165 height 15
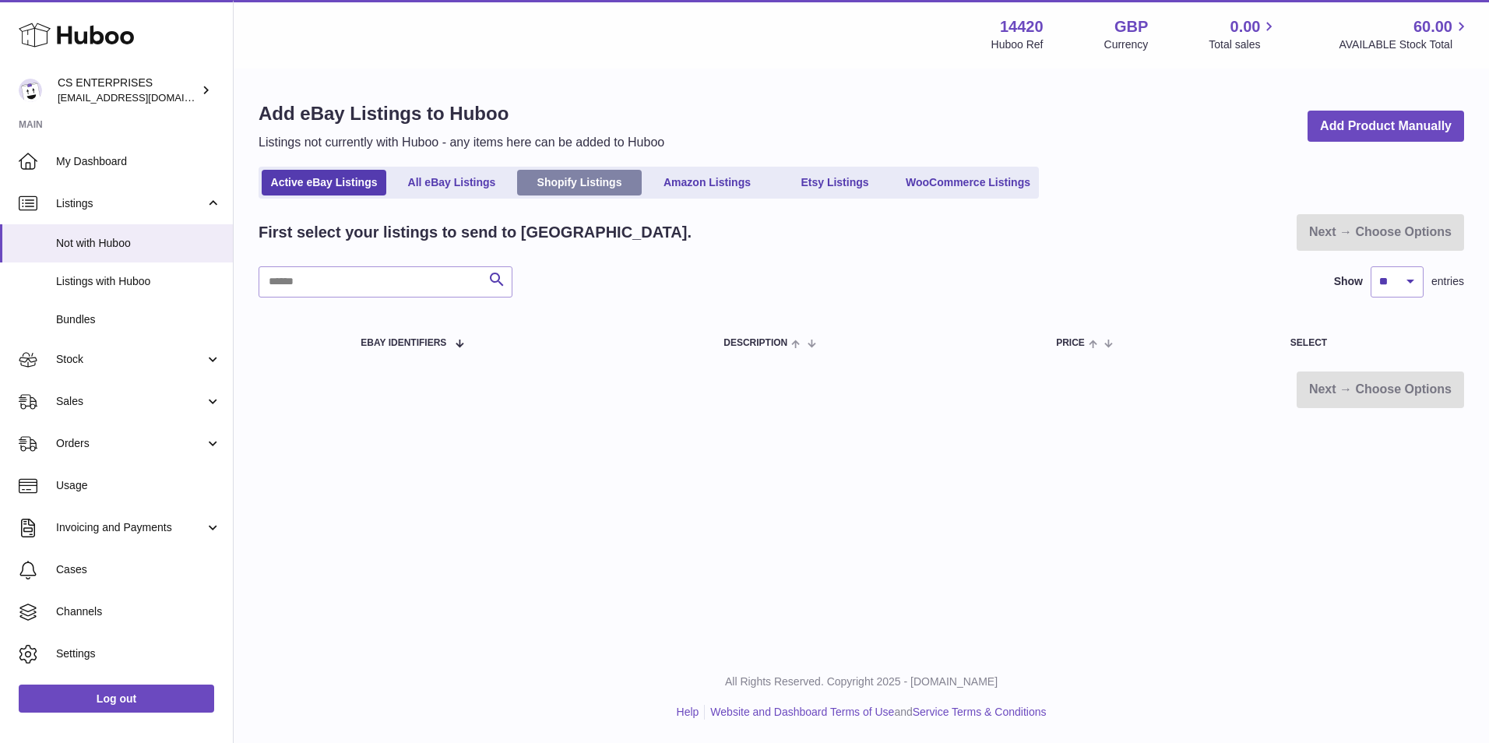
click at [585, 187] on link "Shopify Listings" at bounding box center [579, 183] width 125 height 26
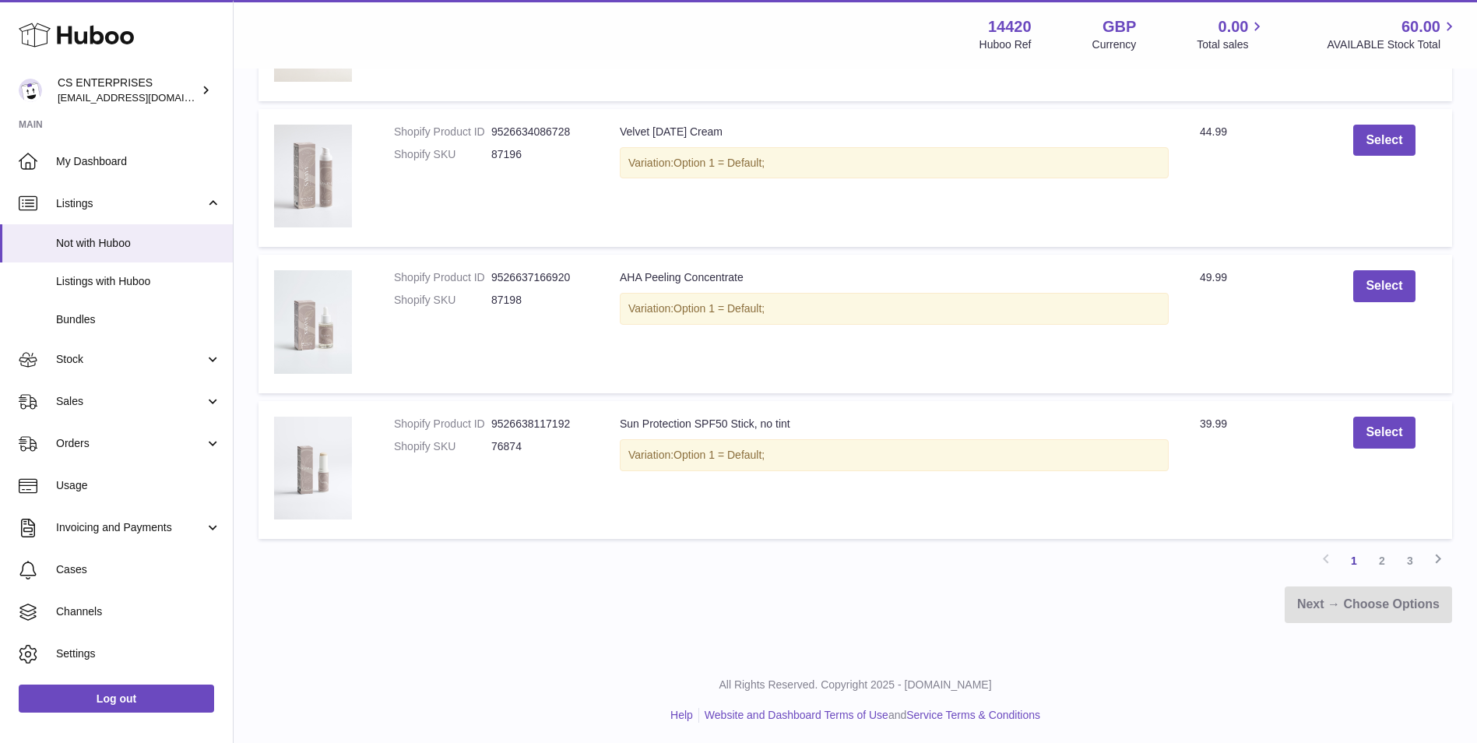
scroll to position [1318, 0]
click at [1384, 559] on link "2" at bounding box center [1382, 557] width 28 height 28
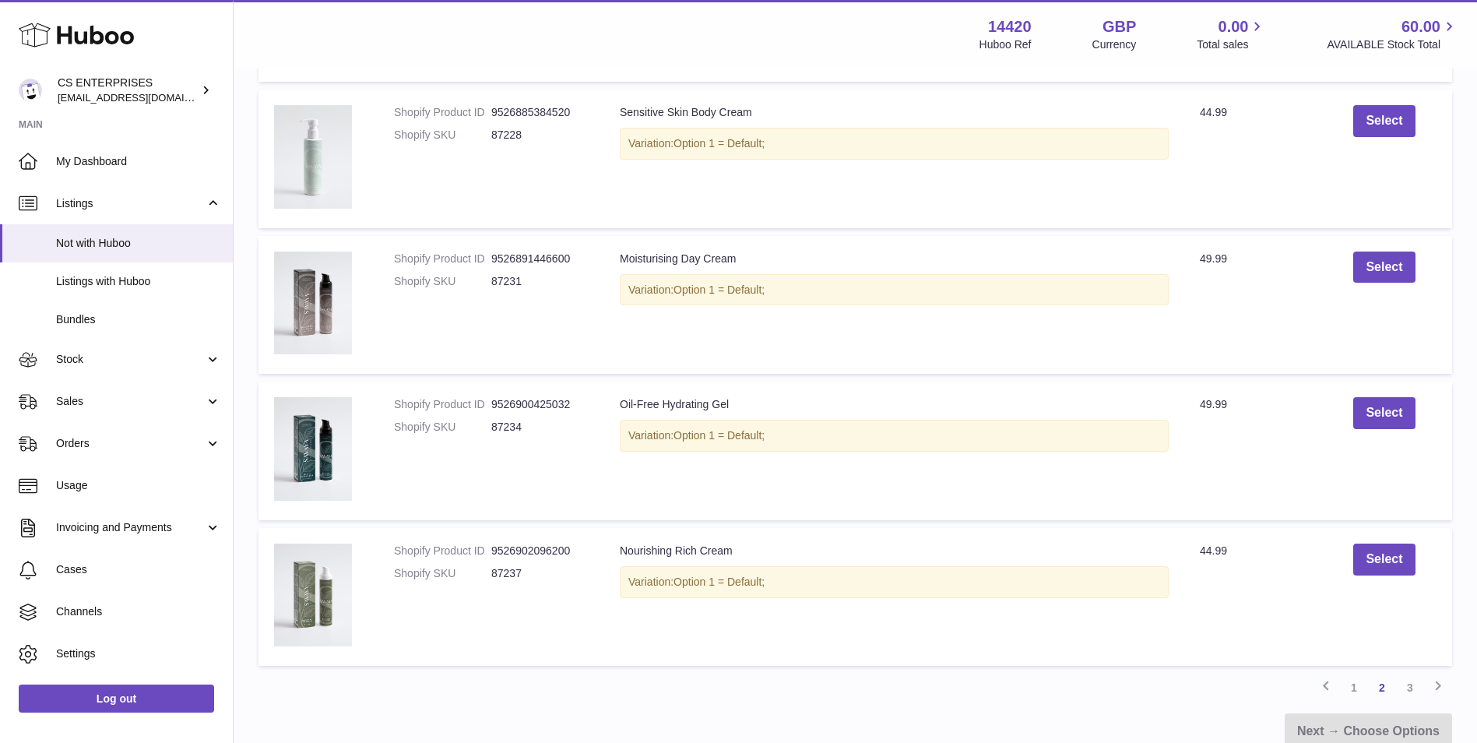
scroll to position [1316, 0]
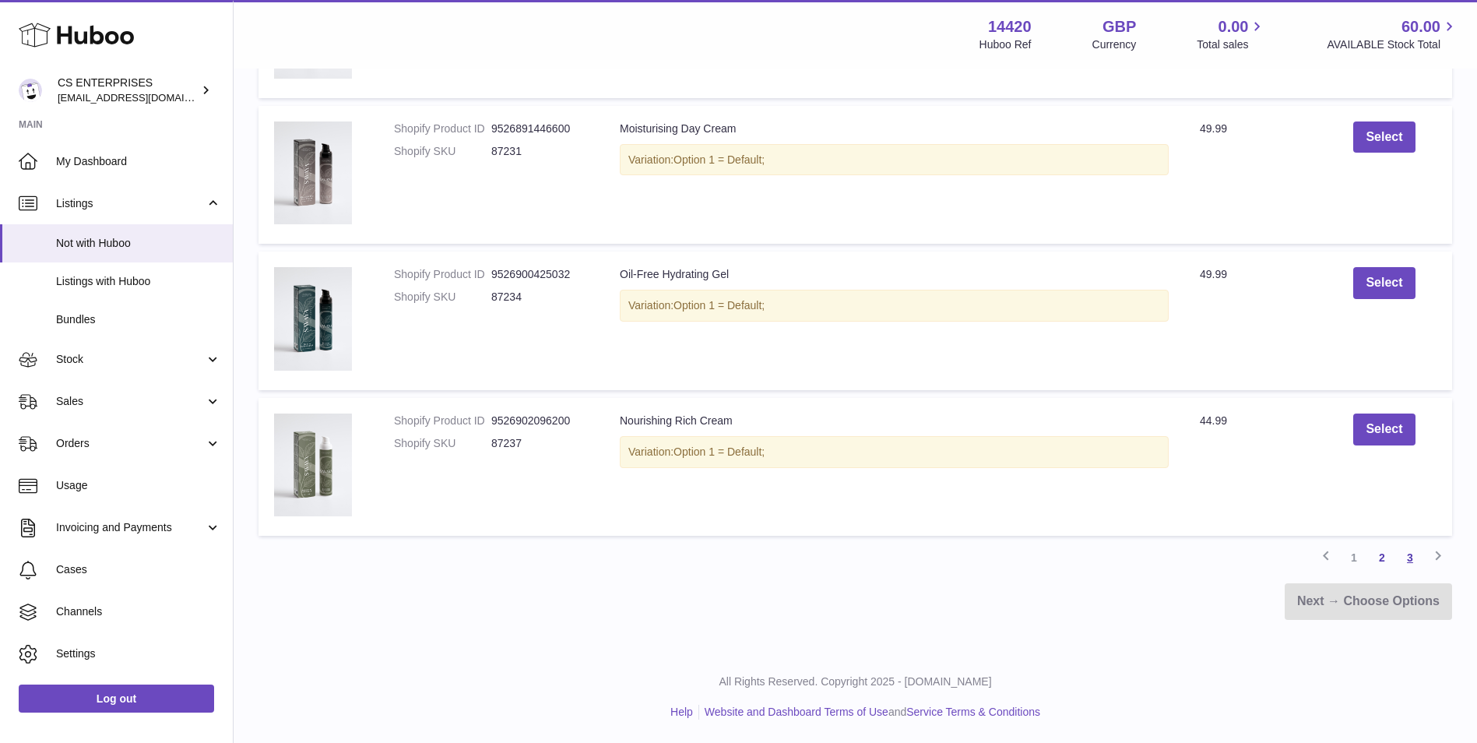
click at [1402, 557] on link "3" at bounding box center [1410, 557] width 28 height 28
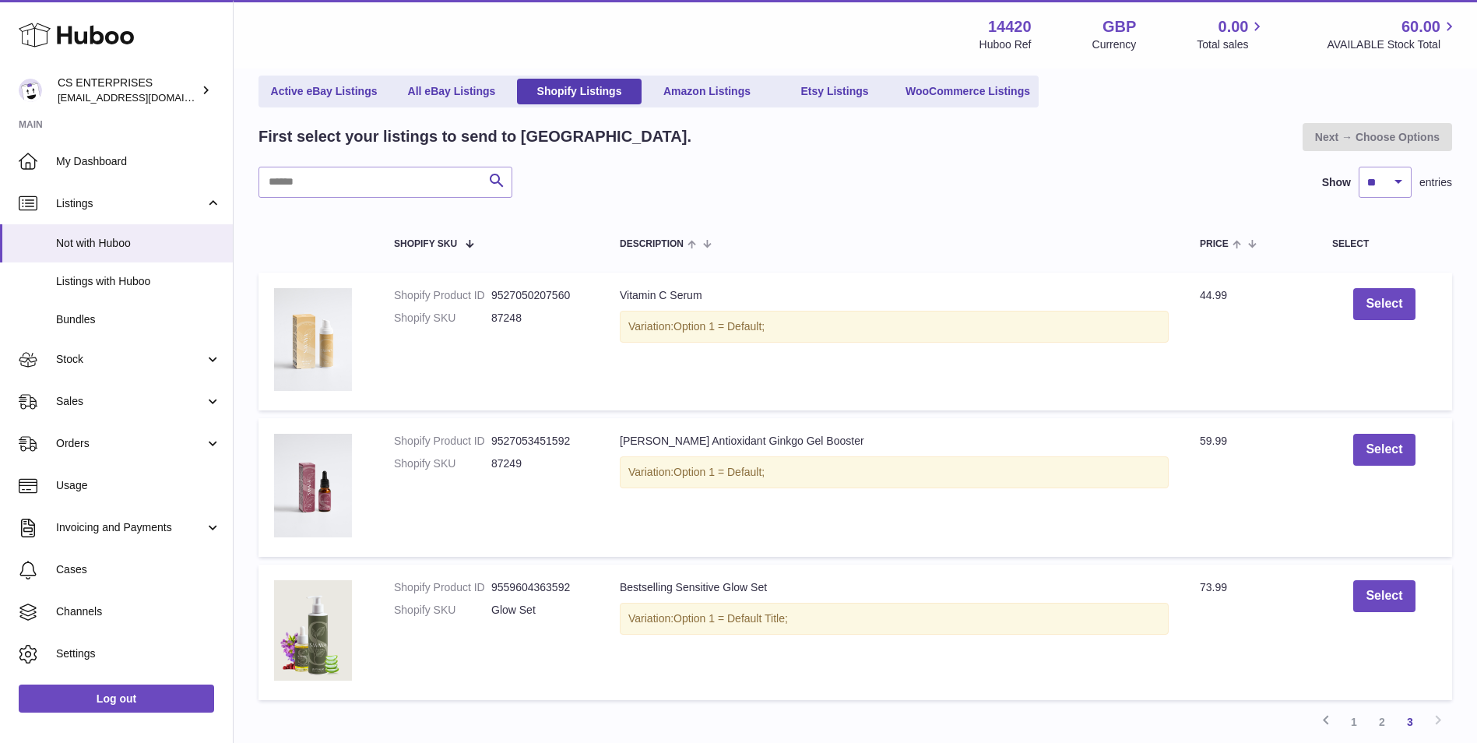
scroll to position [32, 0]
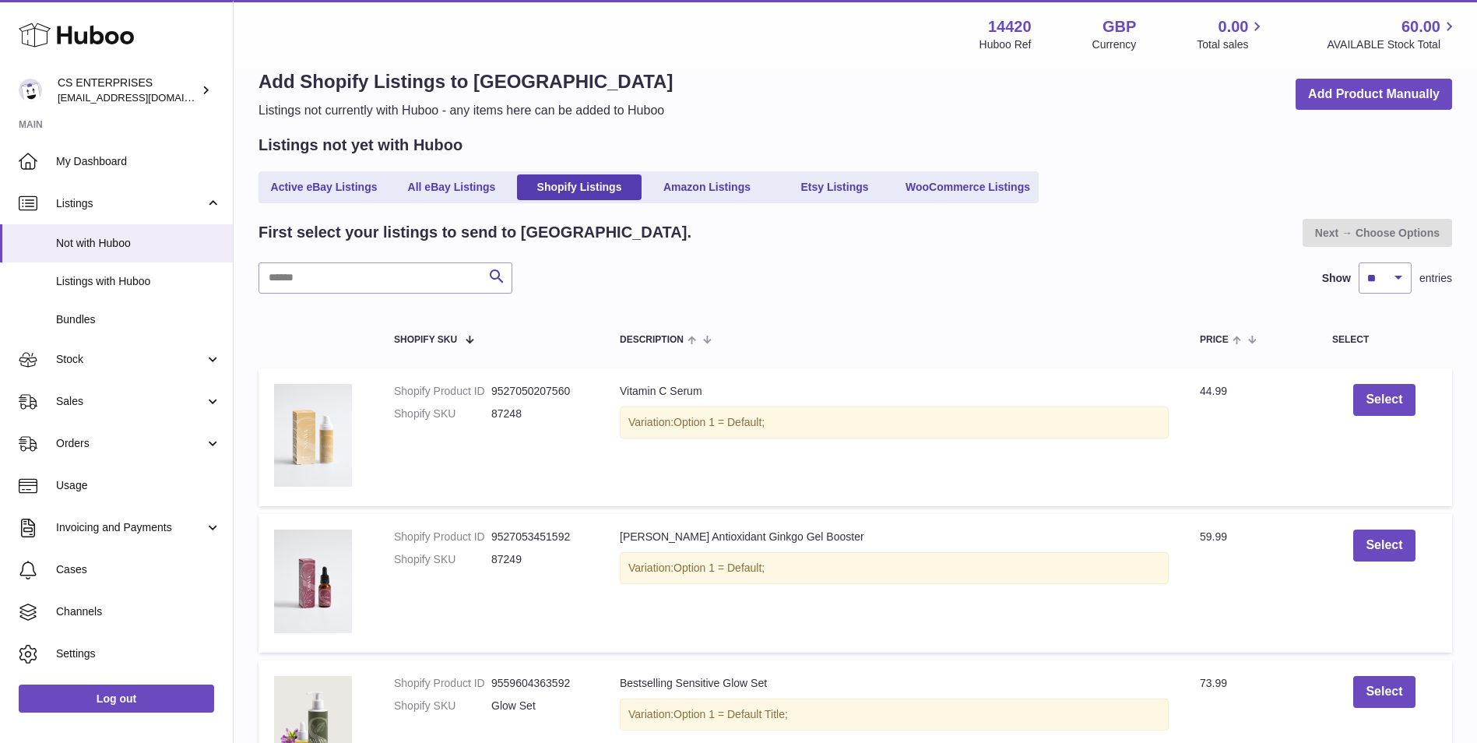
click at [736, 273] on div "Search Show ** ** ** *** entries" at bounding box center [854, 277] width 1193 height 31
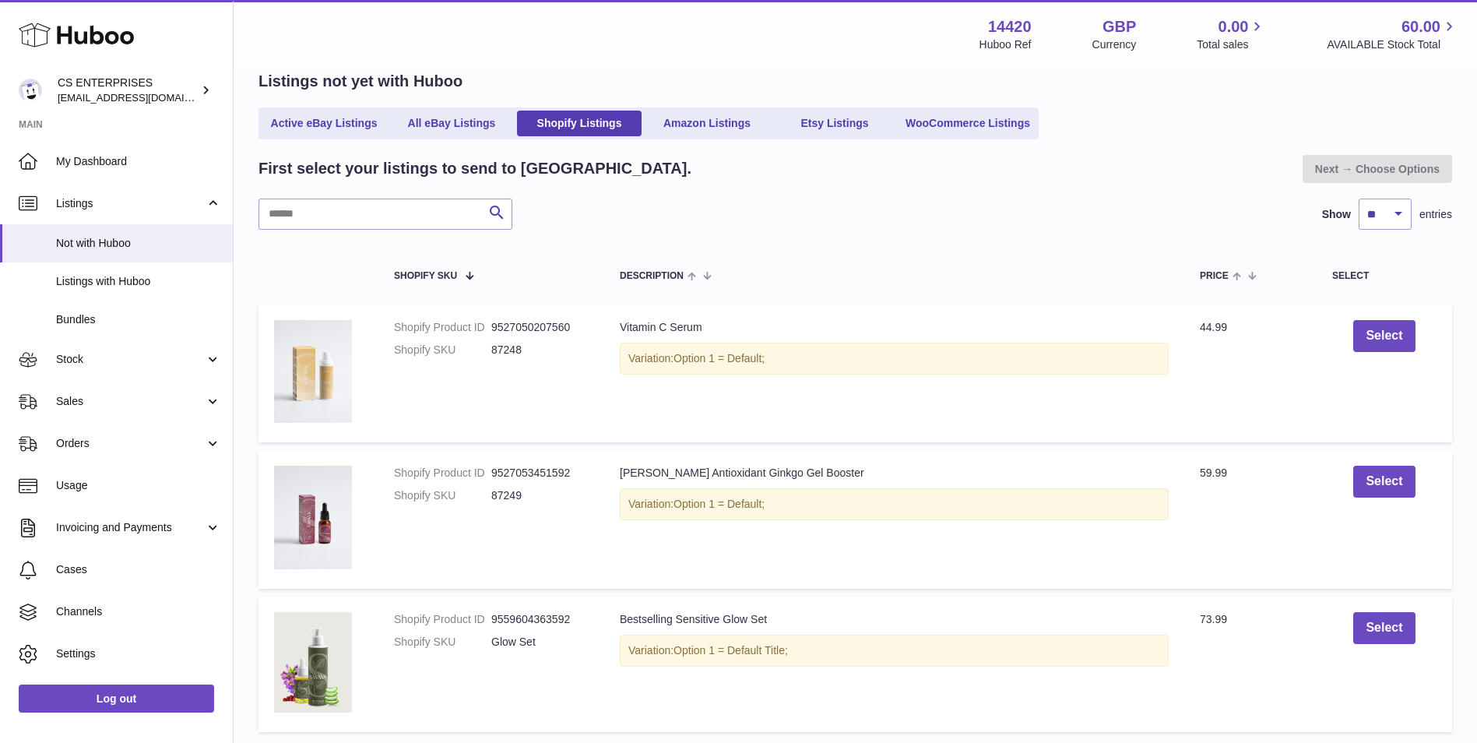
scroll to position [0, 0]
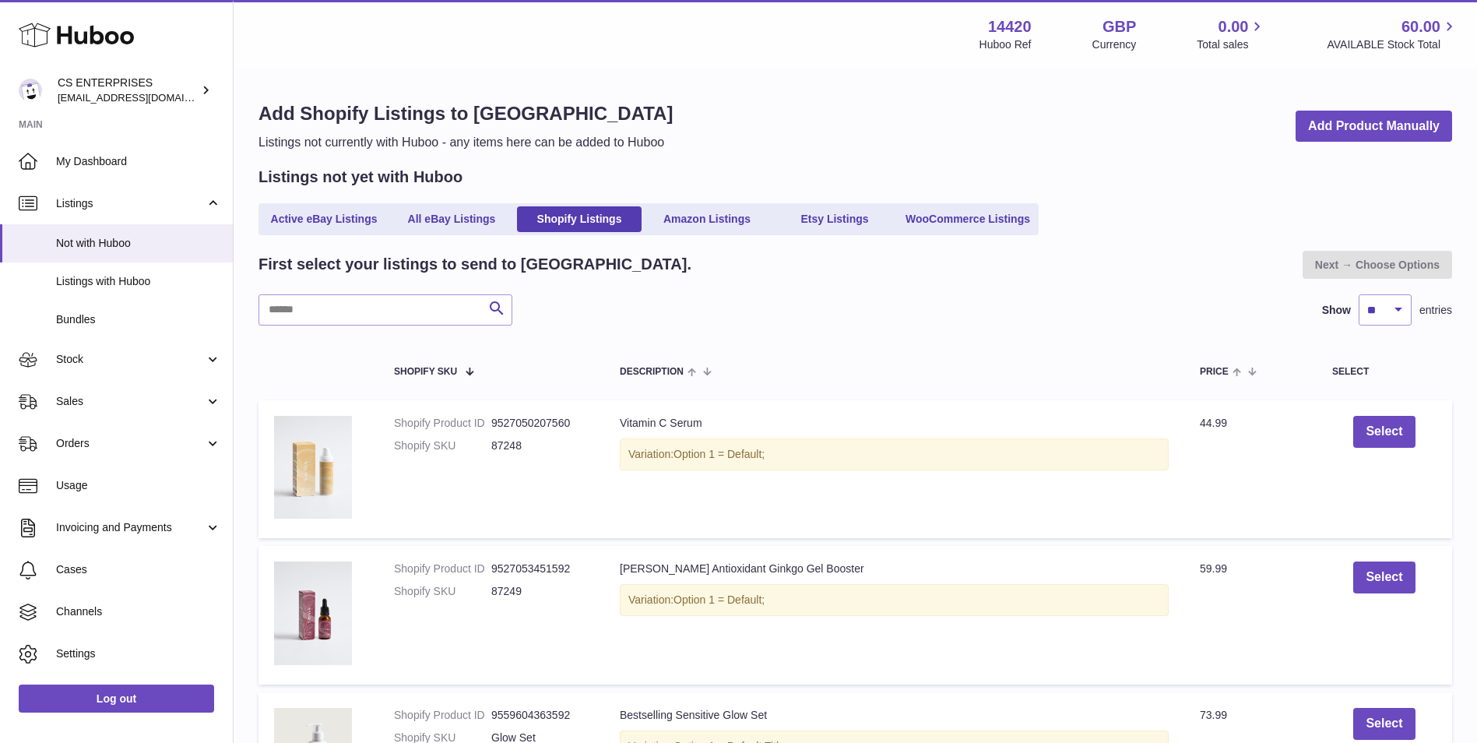
click at [659, 330] on div "First select your listings to send to [GEOGRAPHIC_DATA]. Next → Choose Options …" at bounding box center [854, 581] width 1193 height 661
